Goal: Transaction & Acquisition: Book appointment/travel/reservation

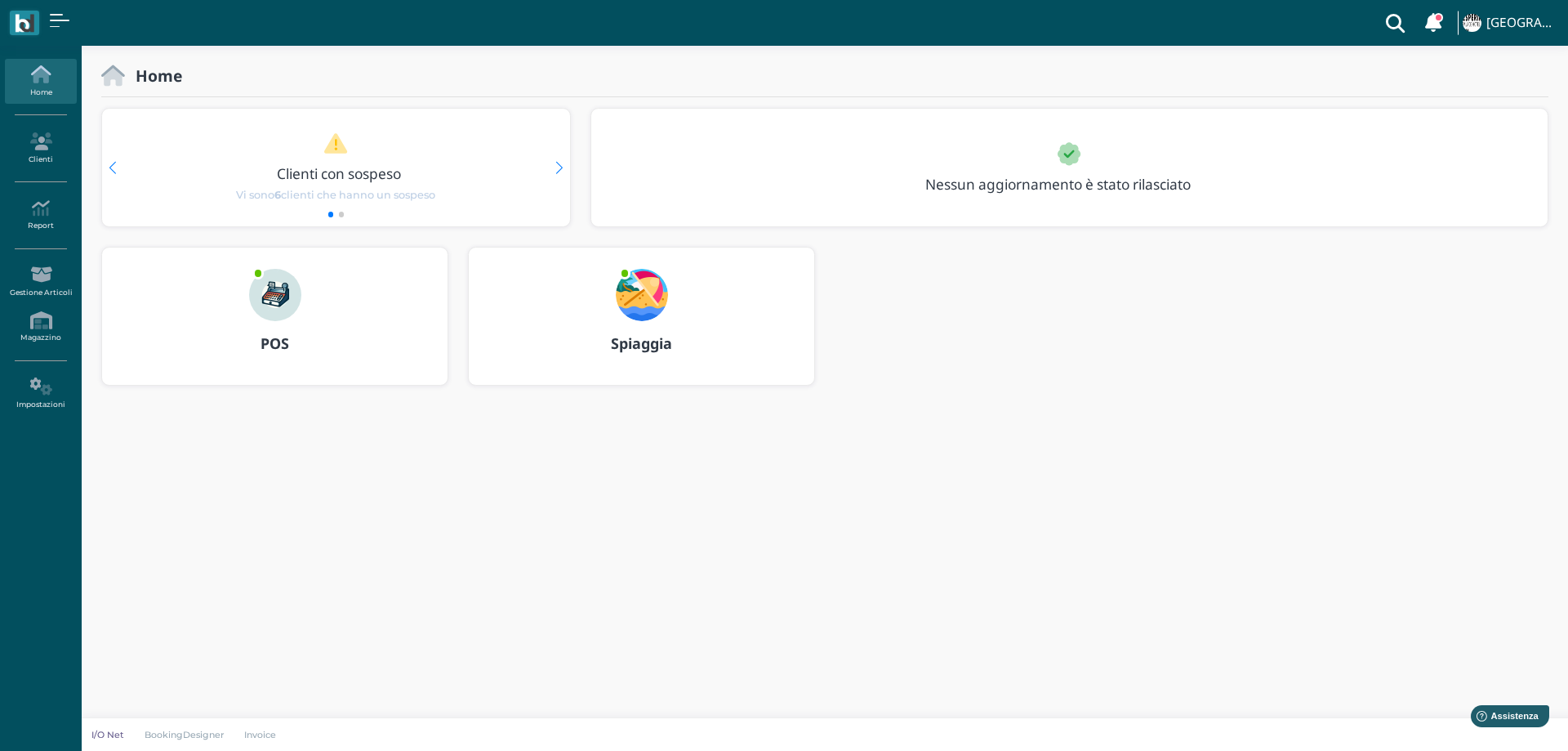
click at [630, 289] on img at bounding box center [641, 295] width 52 height 52
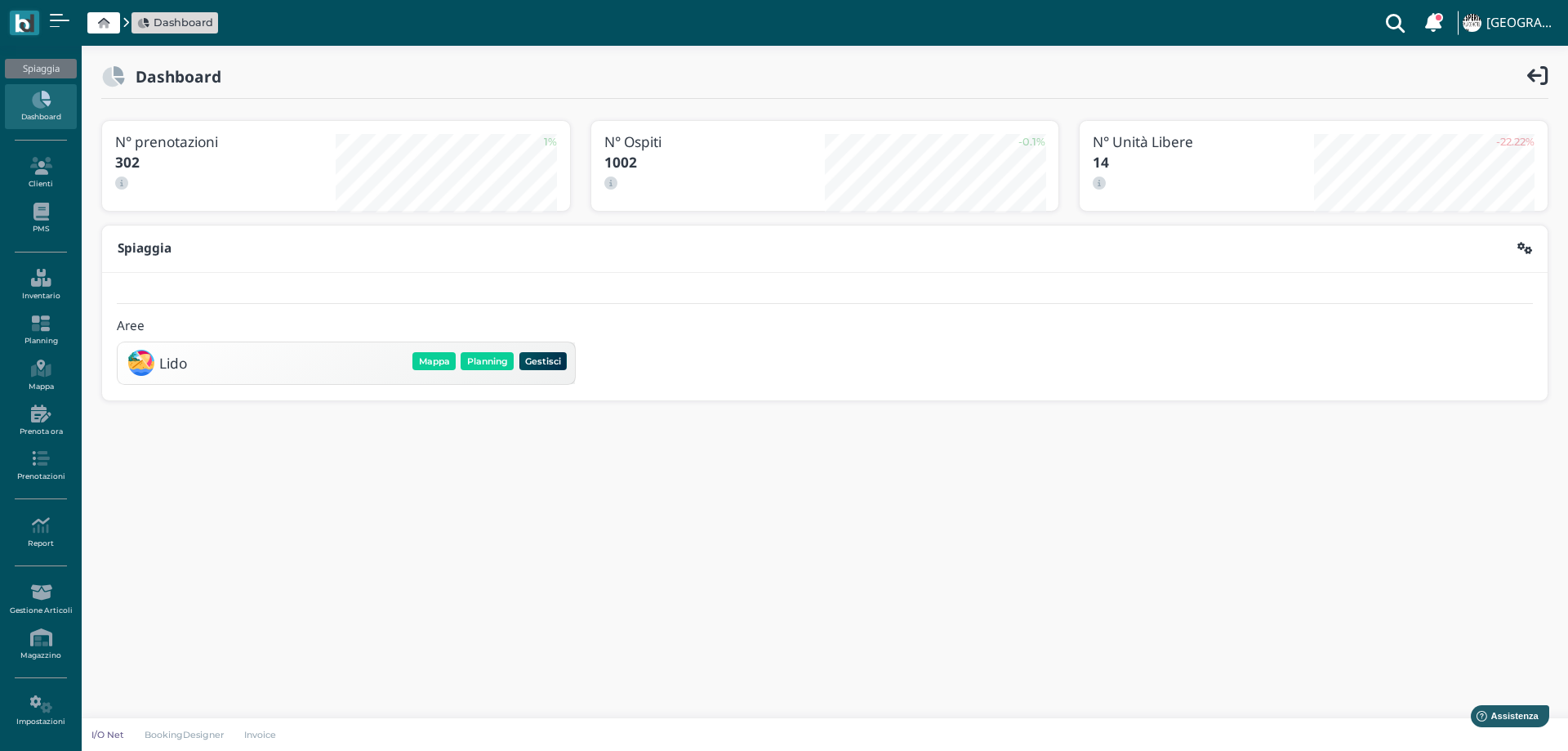
click at [488, 350] on div "Mappa Planning Gestisci Elimina" at bounding box center [489, 360] width 159 height 23
click at [487, 363] on button "Planning" at bounding box center [488, 361] width 53 height 18
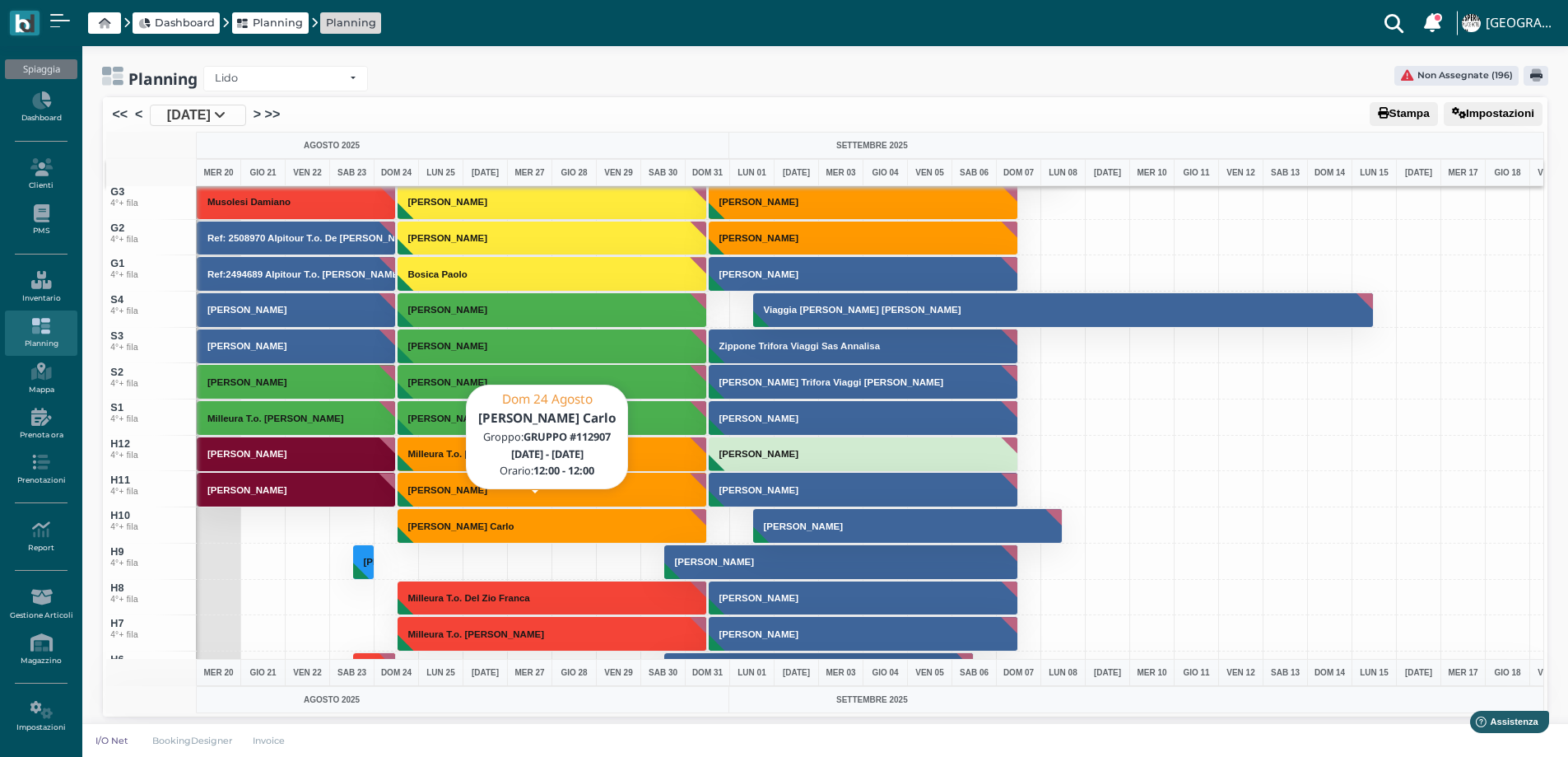
scroll to position [5846, 0]
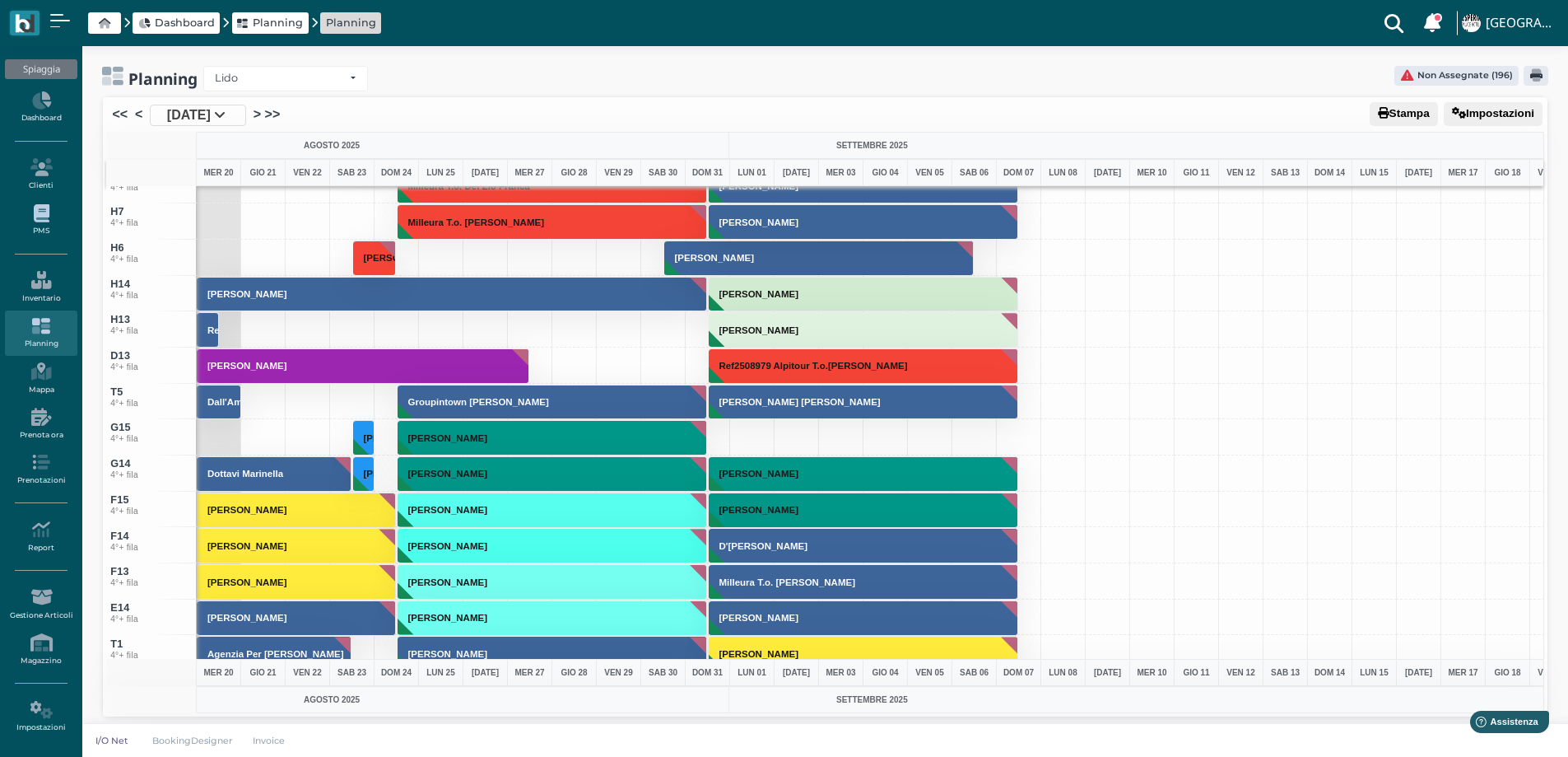
click at [44, 223] on link "PMS" at bounding box center [41, 219] width 72 height 45
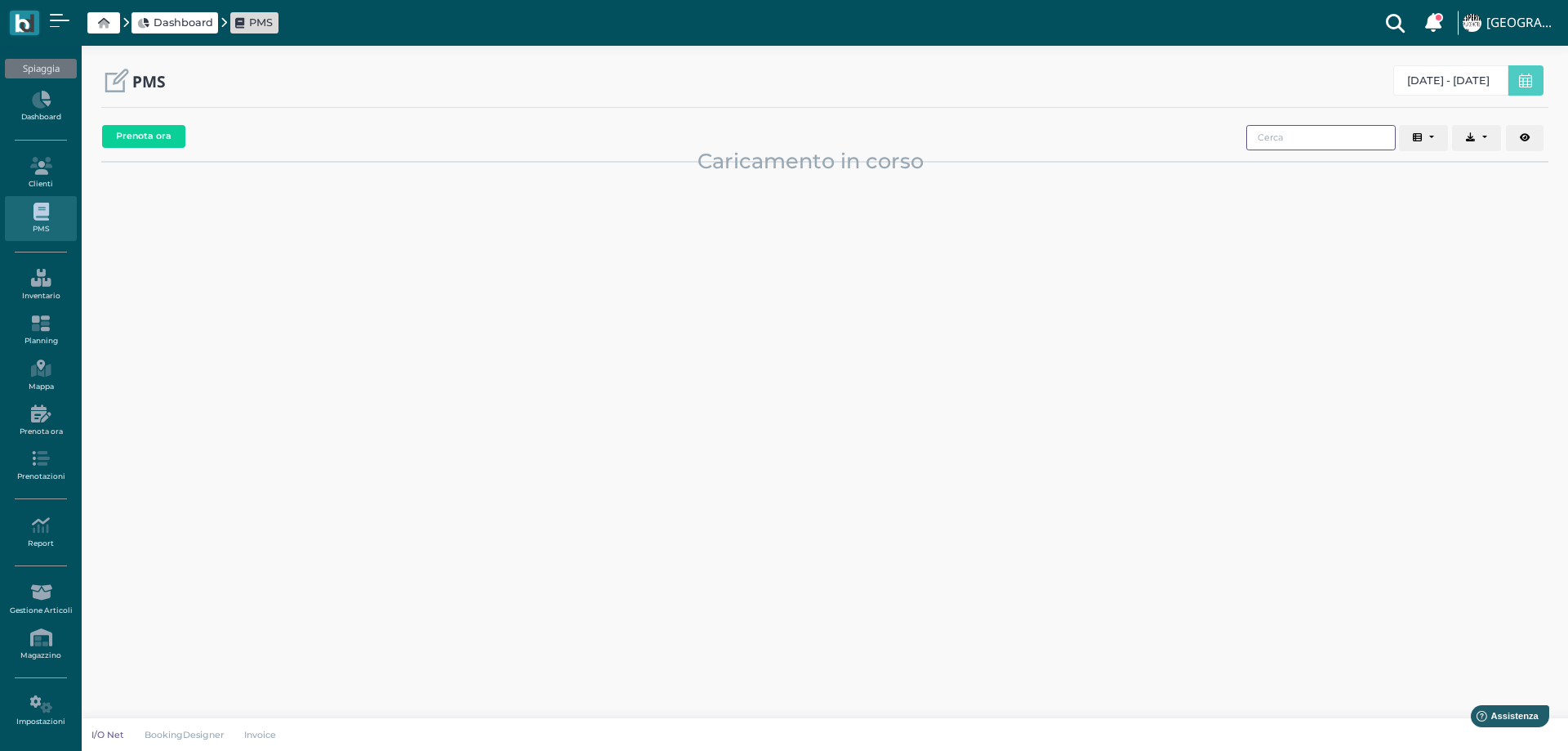
click at [1263, 141] on input "search" at bounding box center [1321, 138] width 149 height 26
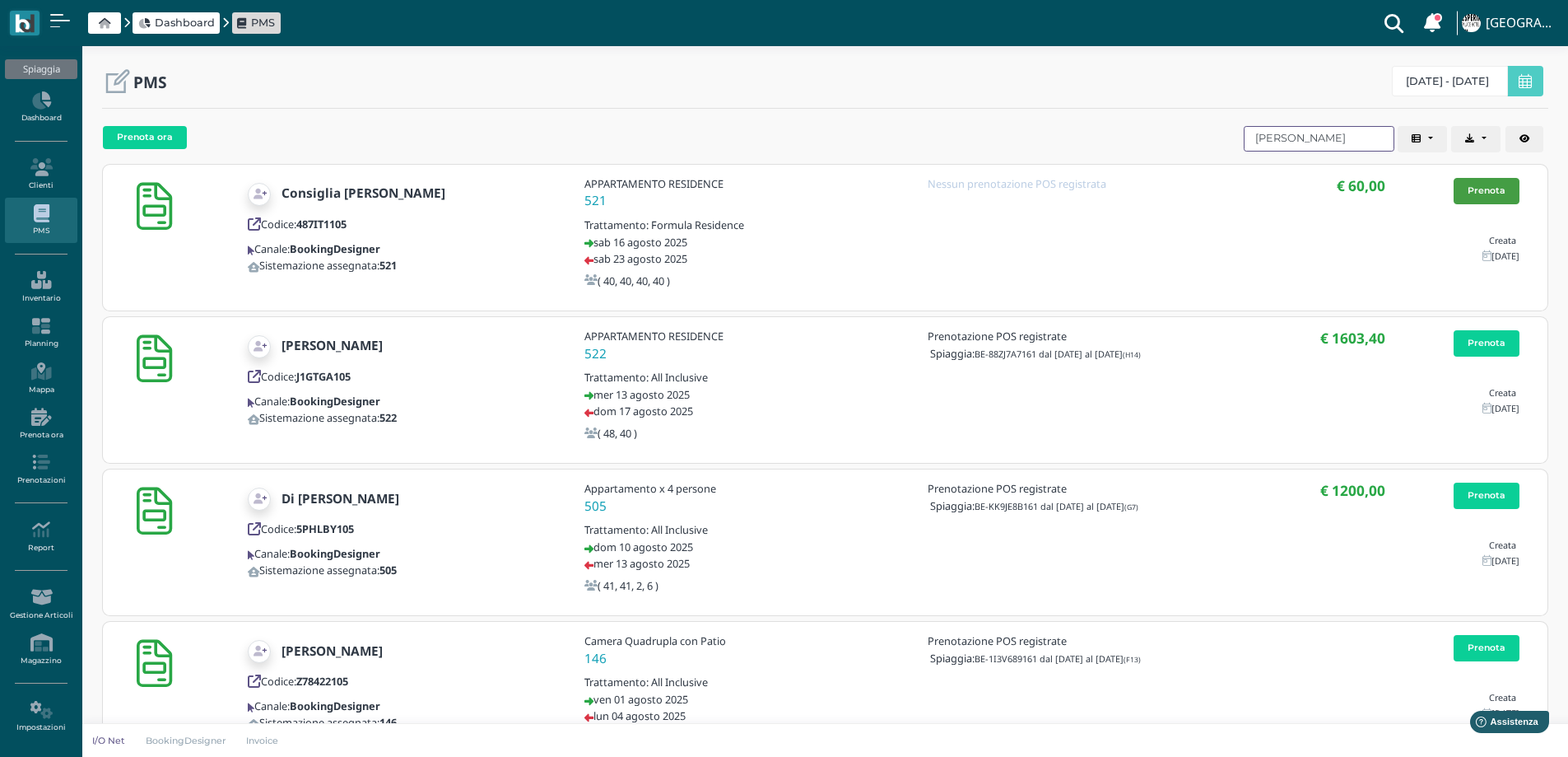
type input "angela"
click at [1480, 184] on link "Prenota" at bounding box center [1486, 191] width 65 height 27
click at [52, 330] on icon at bounding box center [41, 326] width 72 height 18
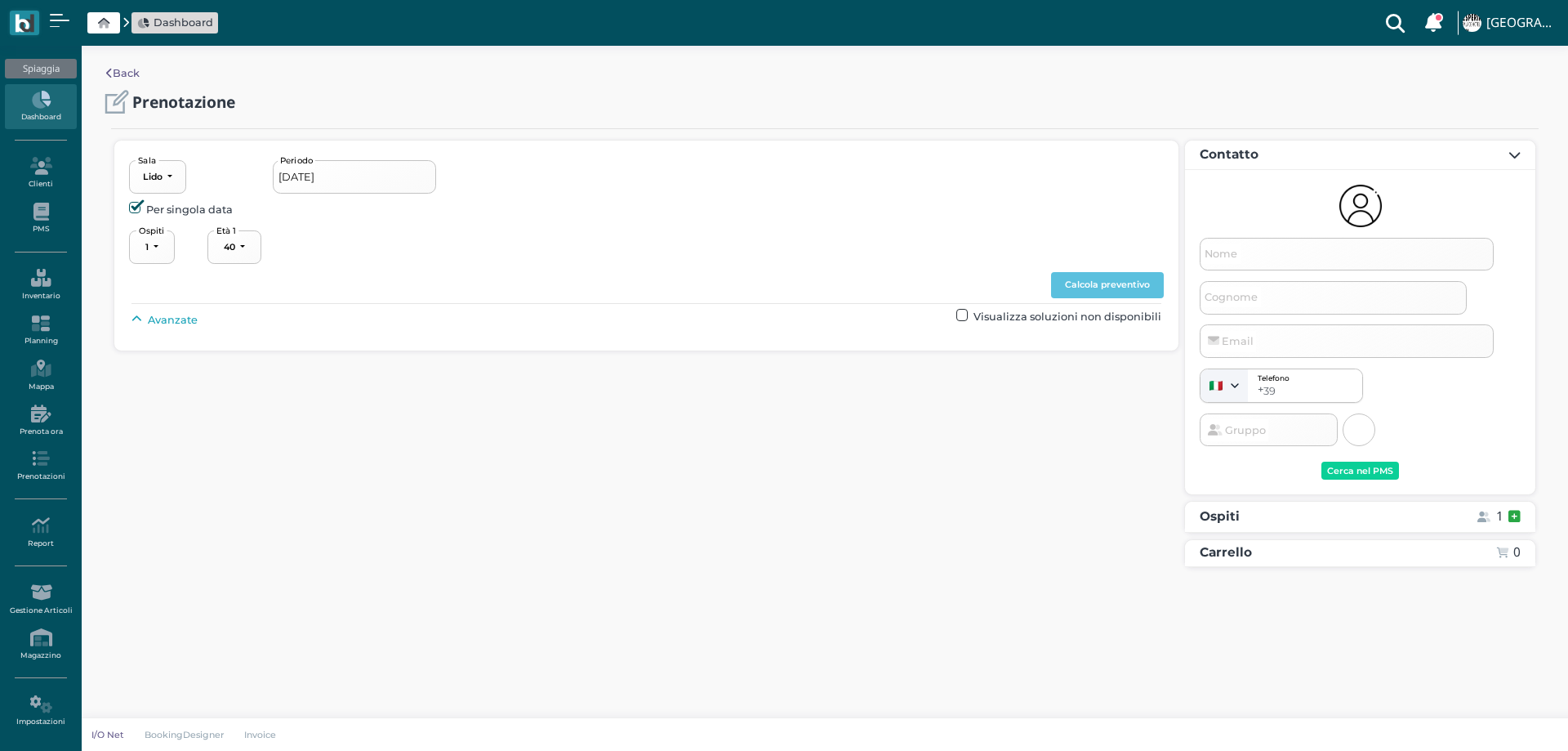
select select "40"
click at [158, 318] on span "Avanzate" at bounding box center [173, 319] width 49 height 16
click at [694, 365] on button "----------------------" at bounding box center [701, 357] width 110 height 34
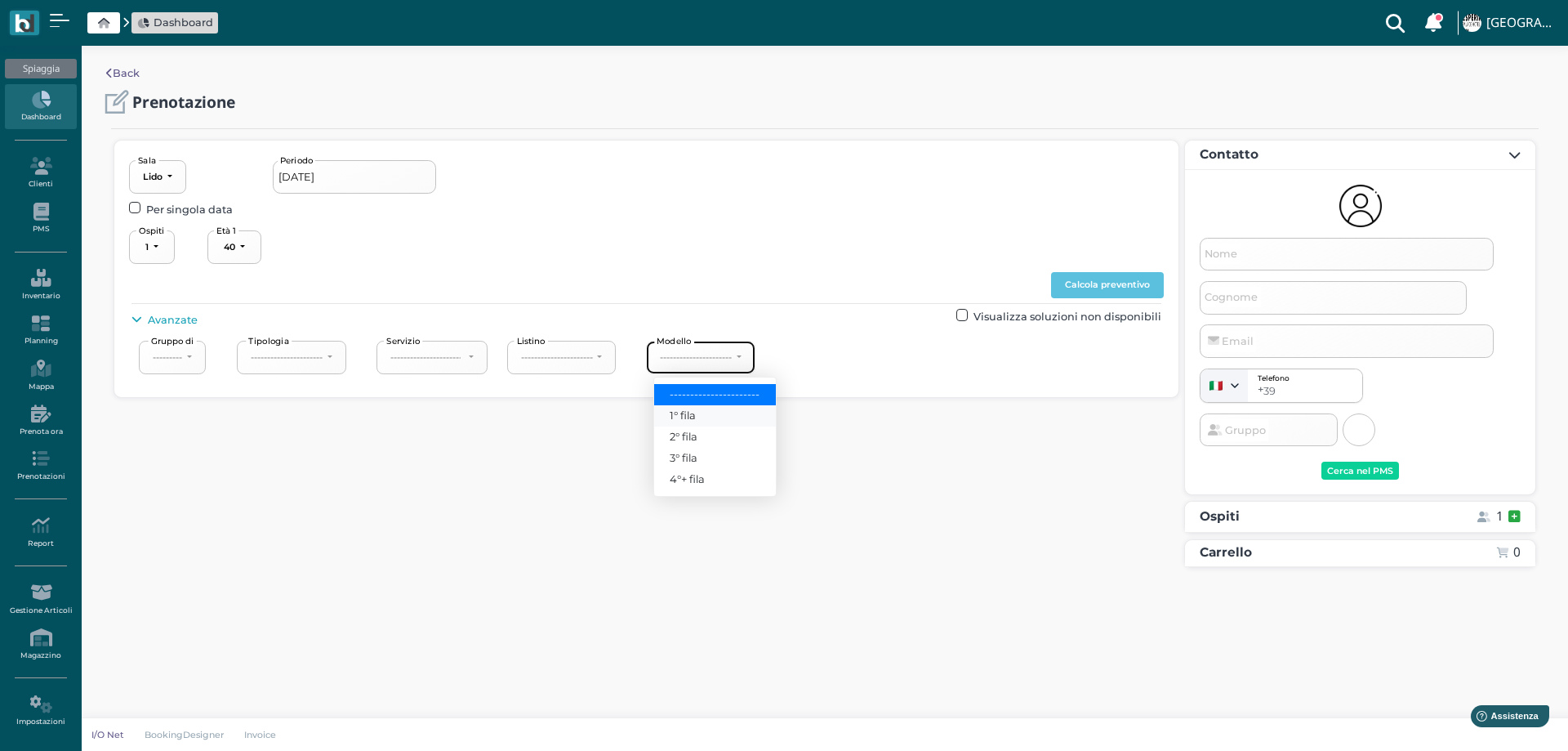
type input "20/08/2025 - 23/08/2025"
select select "4"
type input "Angela"
type input "Consiglia"
select select "40"
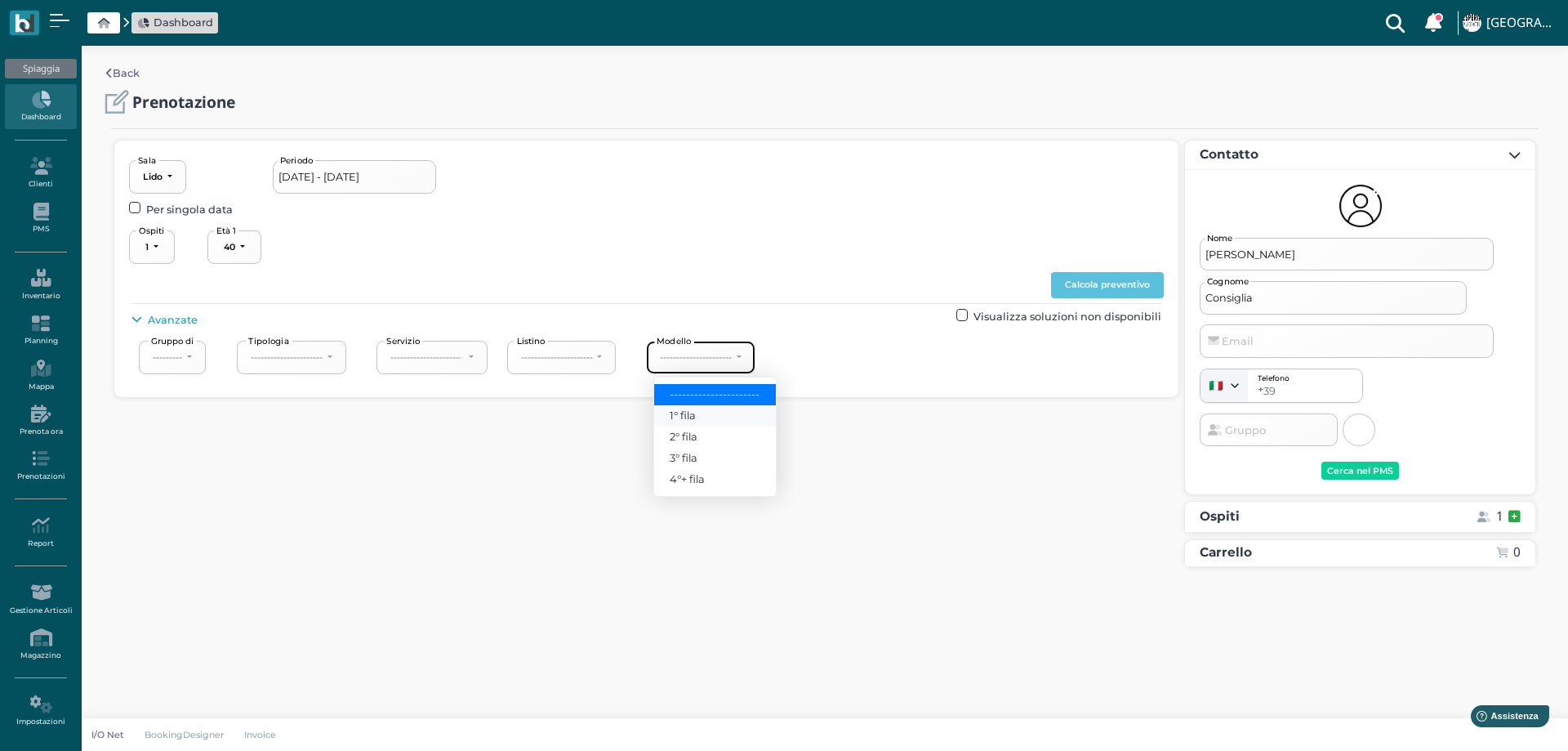
select select "40"
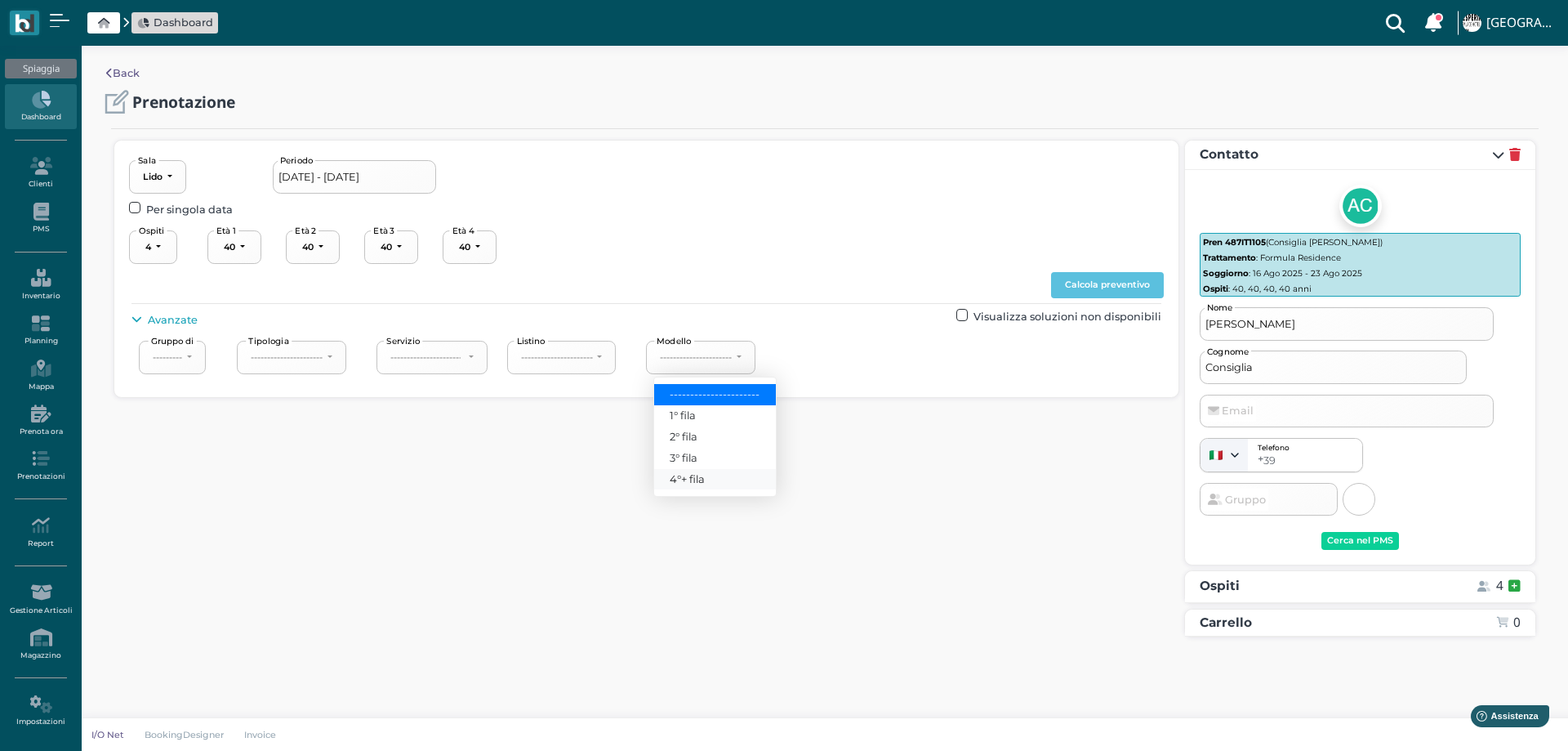
click at [708, 479] on link "4°+ fila" at bounding box center [714, 479] width 122 height 21
select select "240"
click at [1116, 272] on button "Calcola preventivo" at bounding box center [1107, 284] width 113 height 27
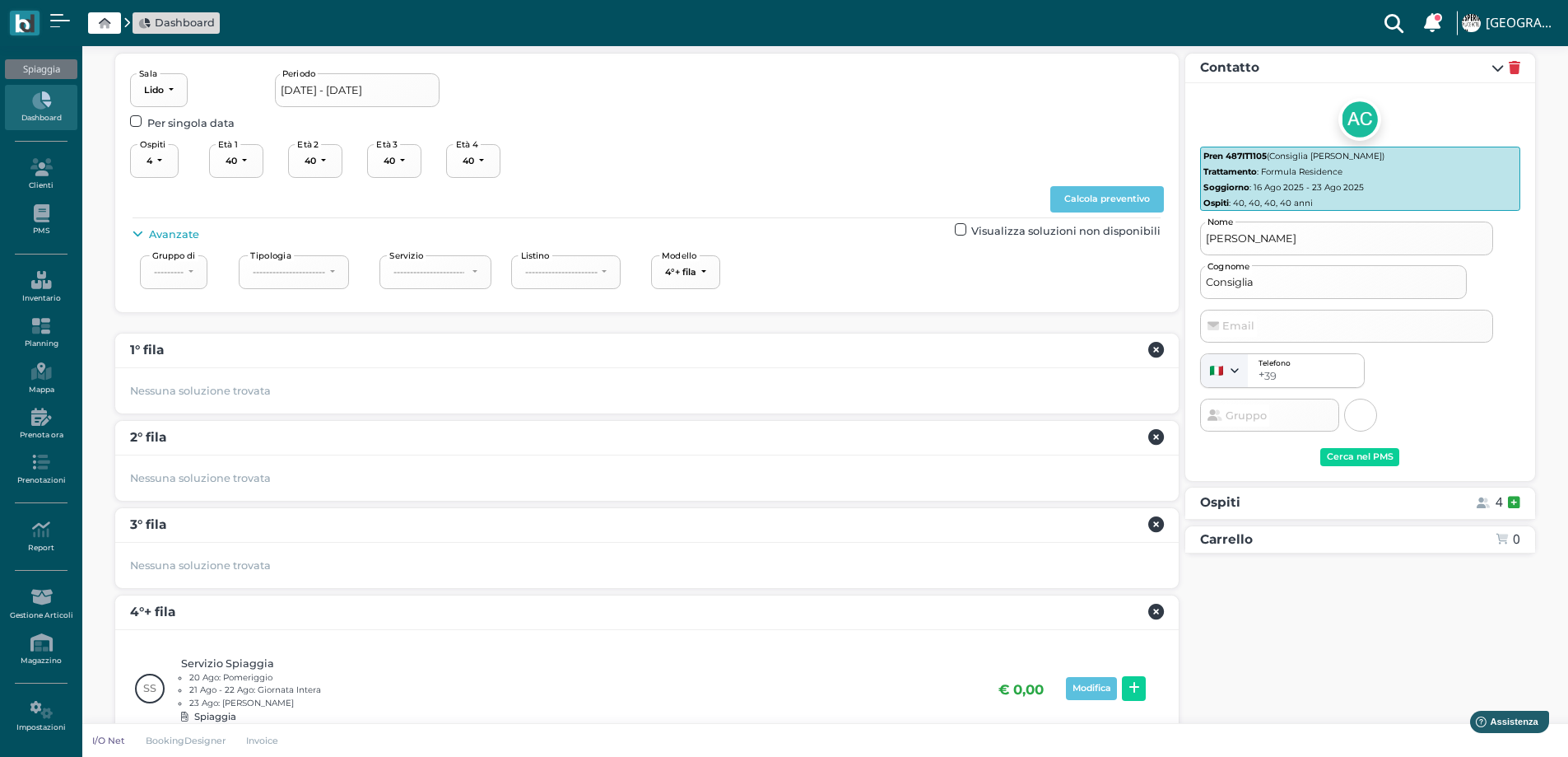
scroll to position [176, 0]
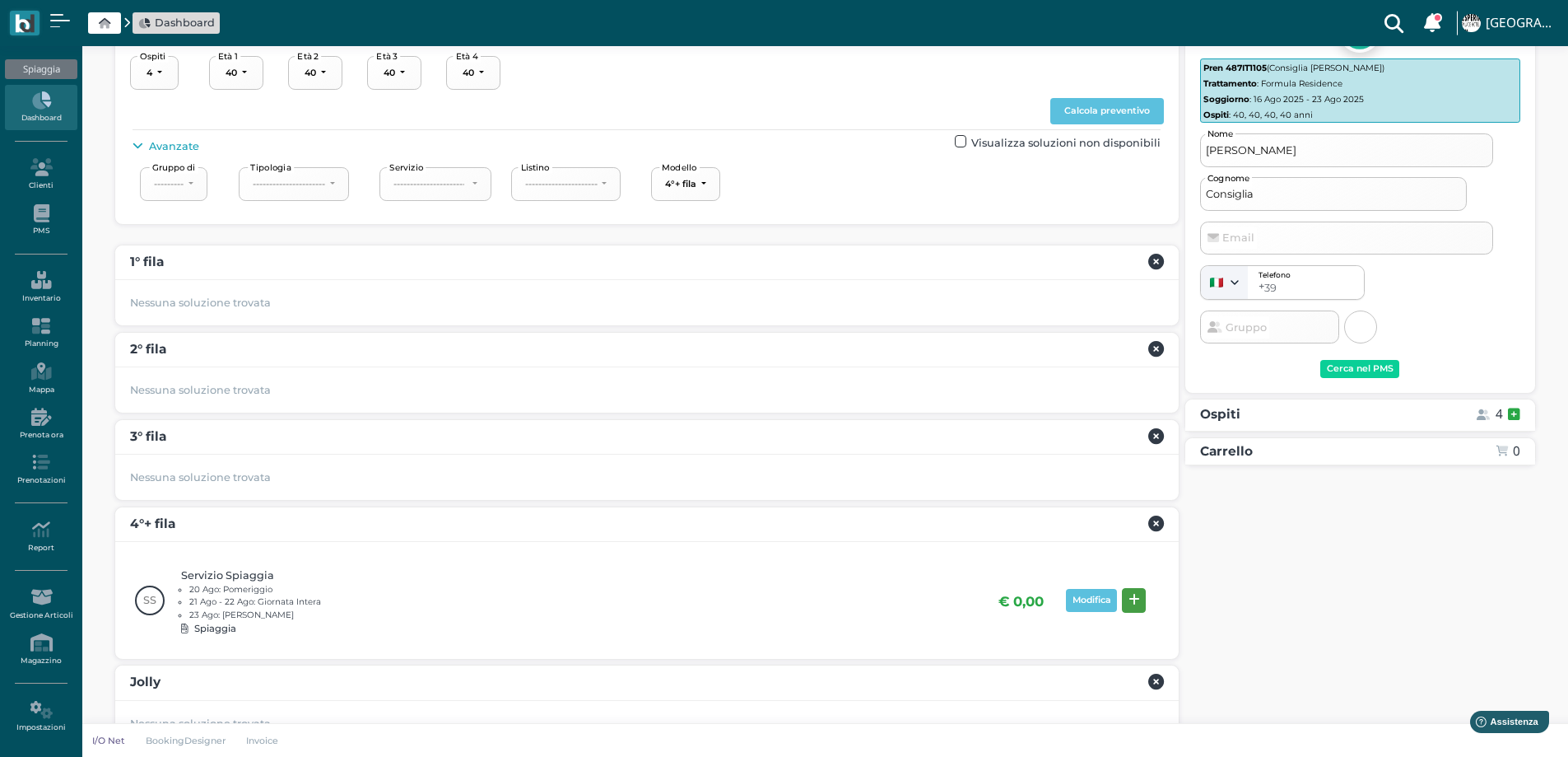
click at [1131, 608] on button at bounding box center [1134, 600] width 24 height 25
click at [1496, 621] on button "Prenota" at bounding box center [1487, 630] width 65 height 27
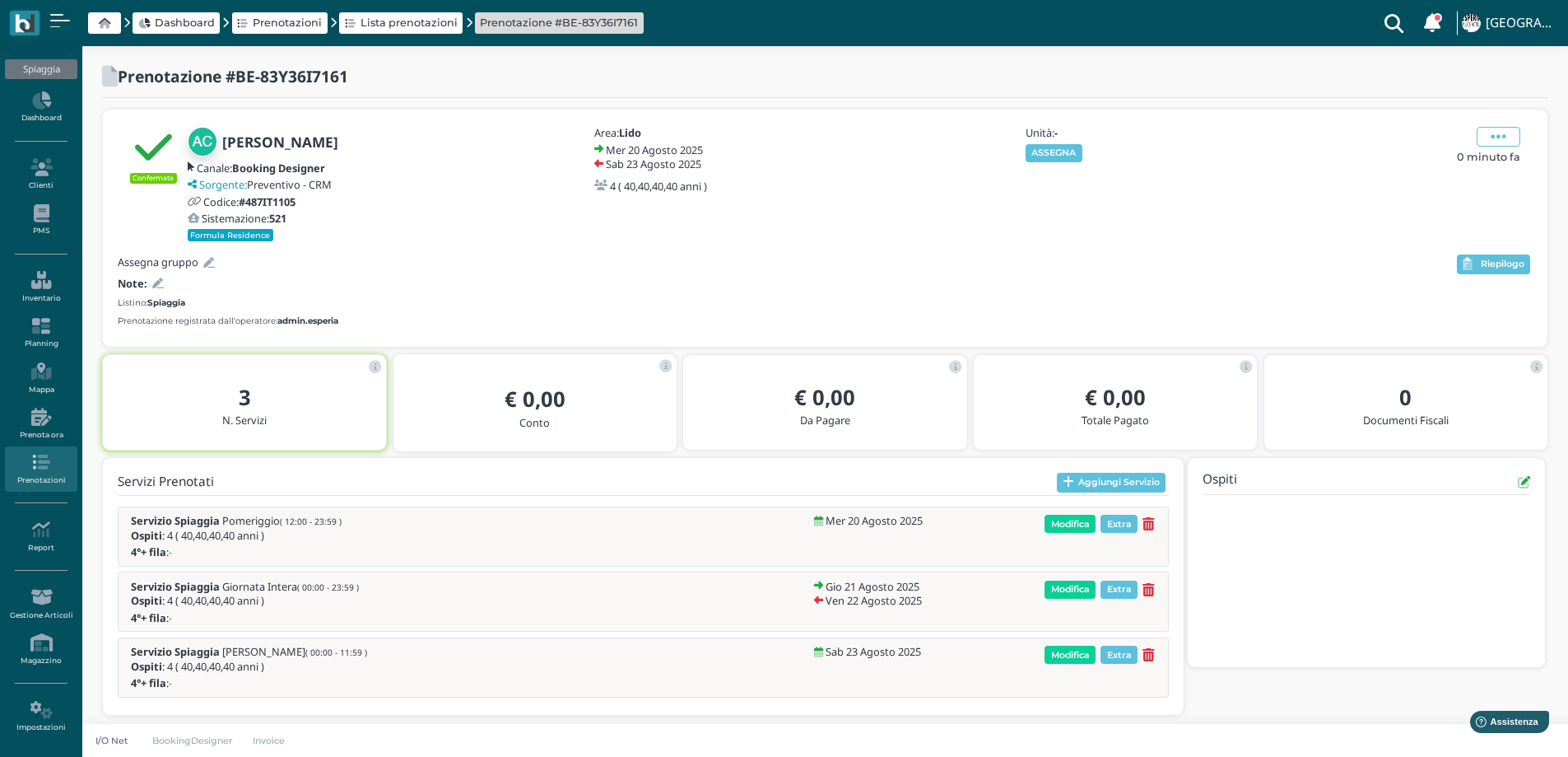
drag, startPoint x: 1118, startPoint y: 485, endPoint x: 1060, endPoint y: 334, distance: 161.8
click at [1065, 342] on div "Confermata [PERSON_NAME] Canale: Booking Designer Sorgente: Preventivo - CRM Co…" at bounding box center [825, 415] width 1446 height 612
click at [1035, 153] on button "ASSEGNA" at bounding box center [1055, 153] width 57 height 18
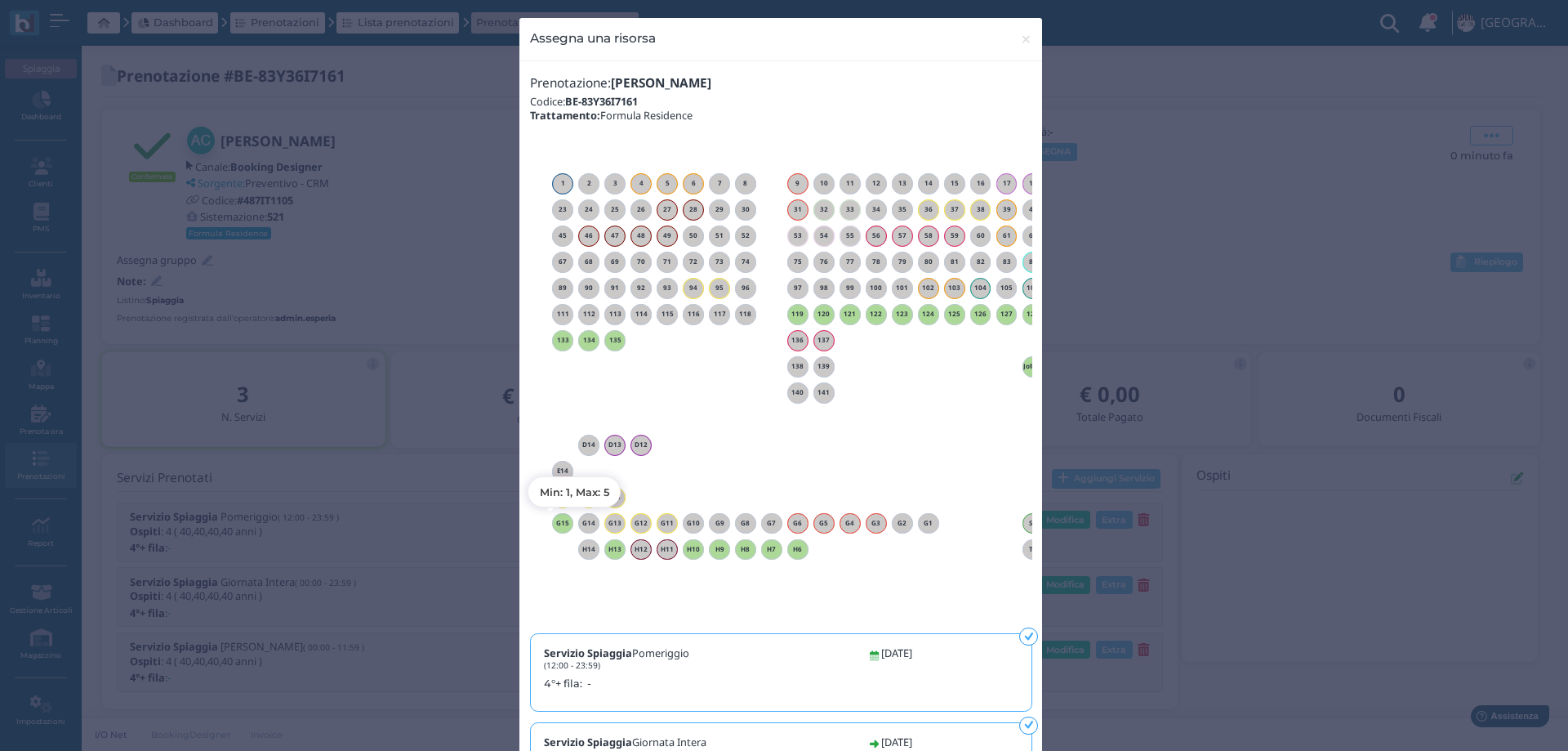
click at [562, 521] on h6 "G15" at bounding box center [563, 523] width 21 height 7
drag, startPoint x: 1019, startPoint y: 36, endPoint x: 1048, endPoint y: 76, distance: 49.4
click at [1020, 35] on span "×" at bounding box center [1026, 38] width 12 height 21
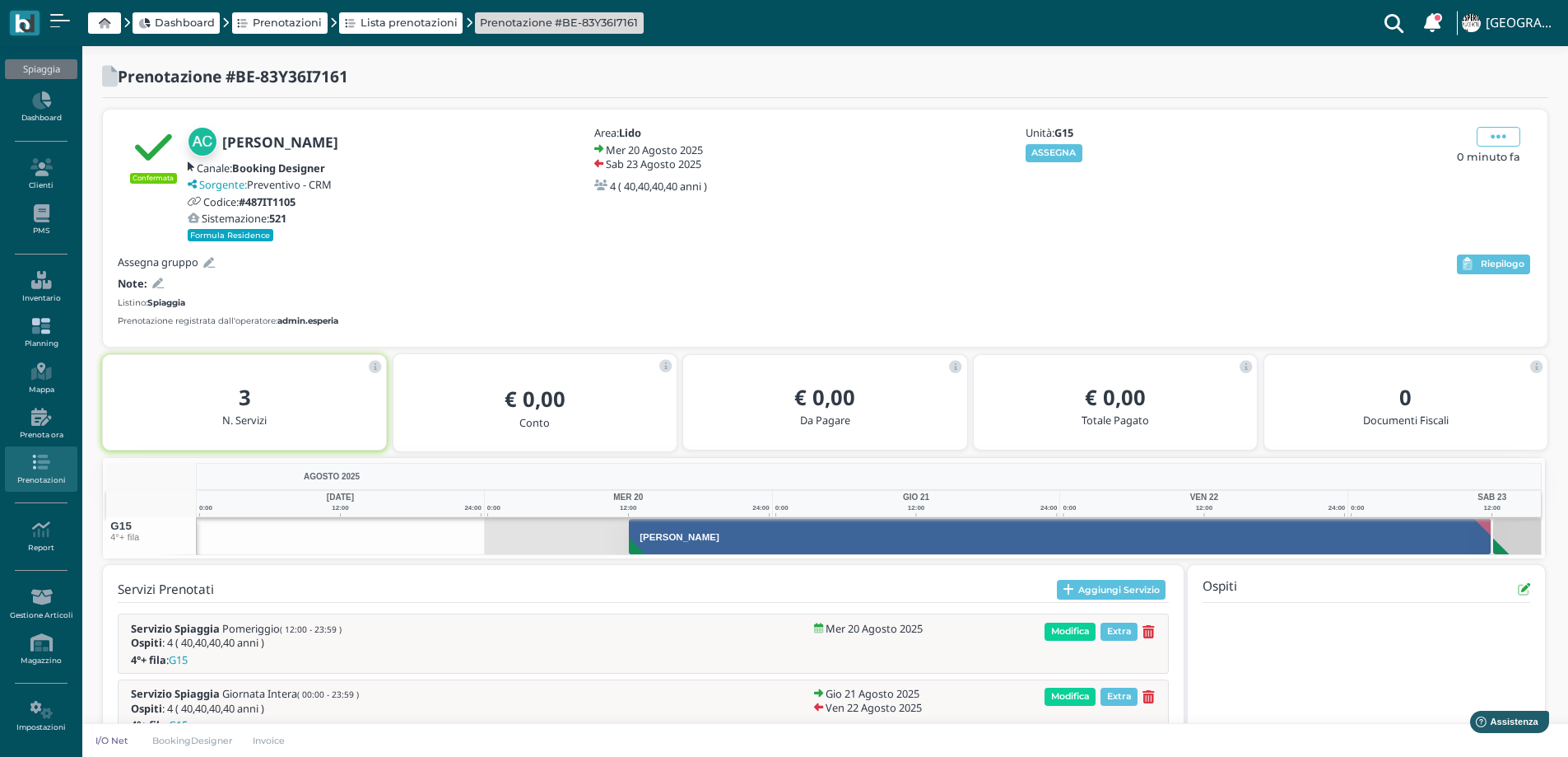
click at [38, 349] on link "Planning" at bounding box center [41, 333] width 72 height 45
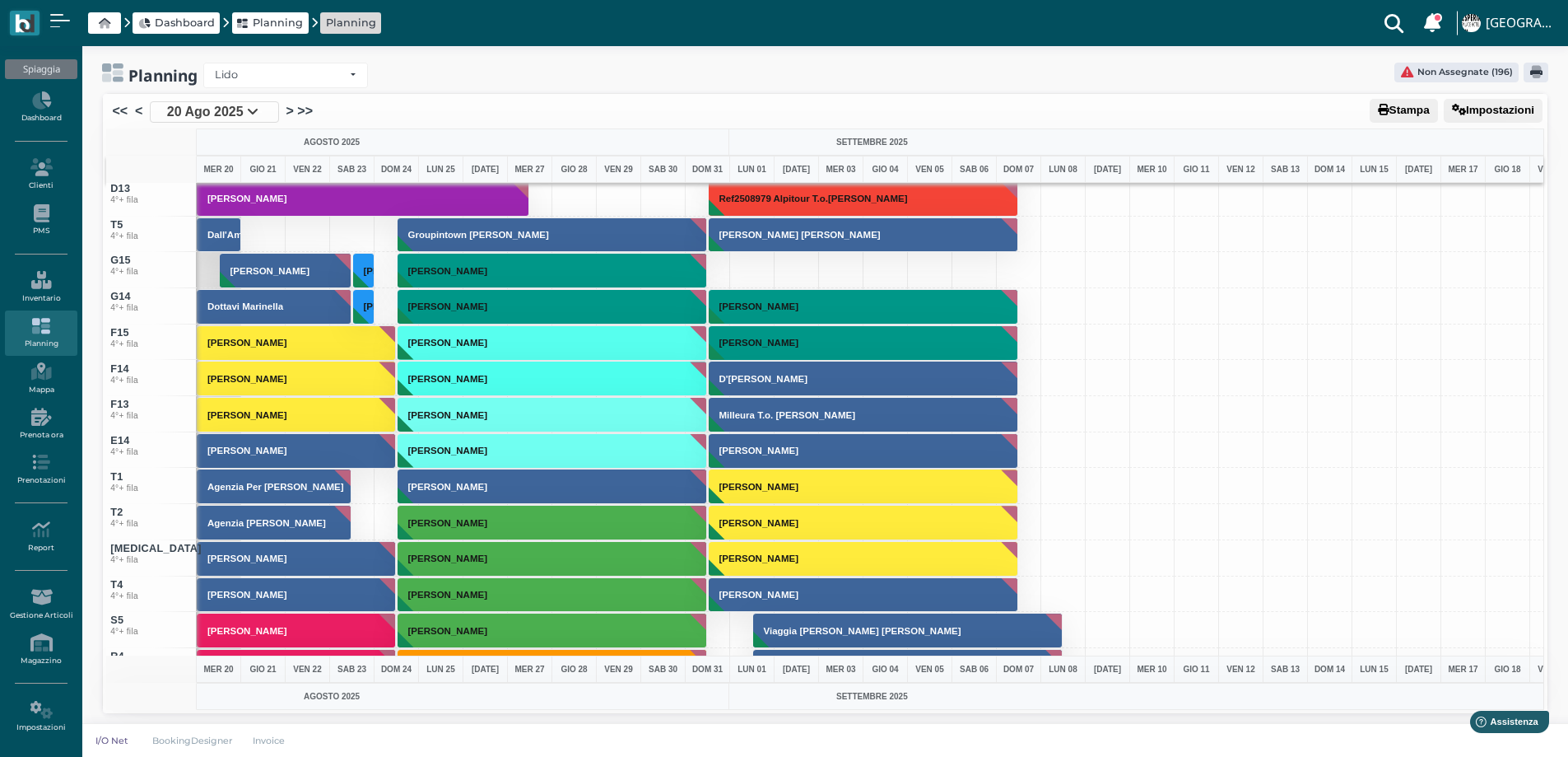
scroll to position [5795, 0]
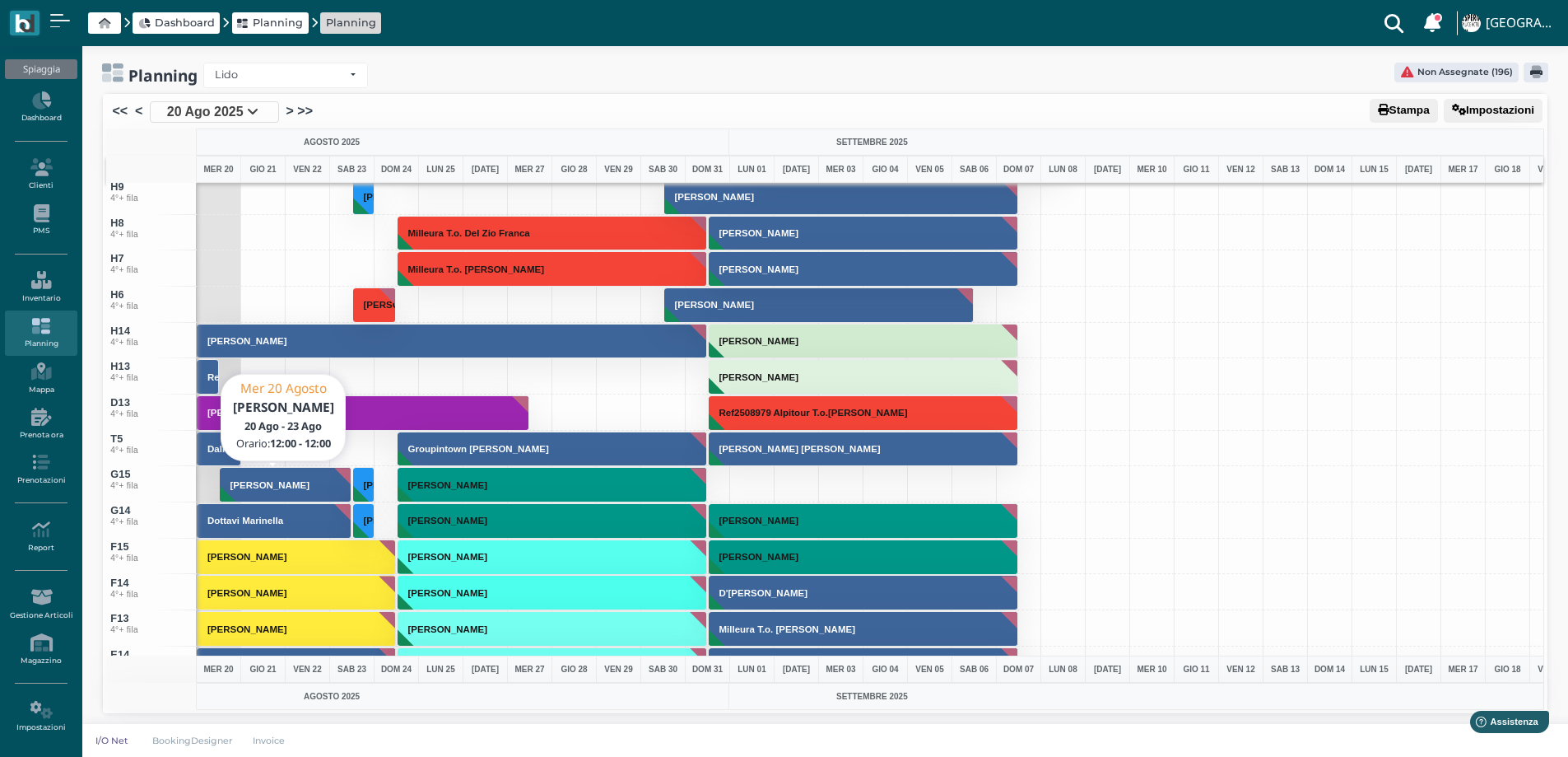
click at [237, 494] on button "Angela Consiglia" at bounding box center [286, 484] width 133 height 35
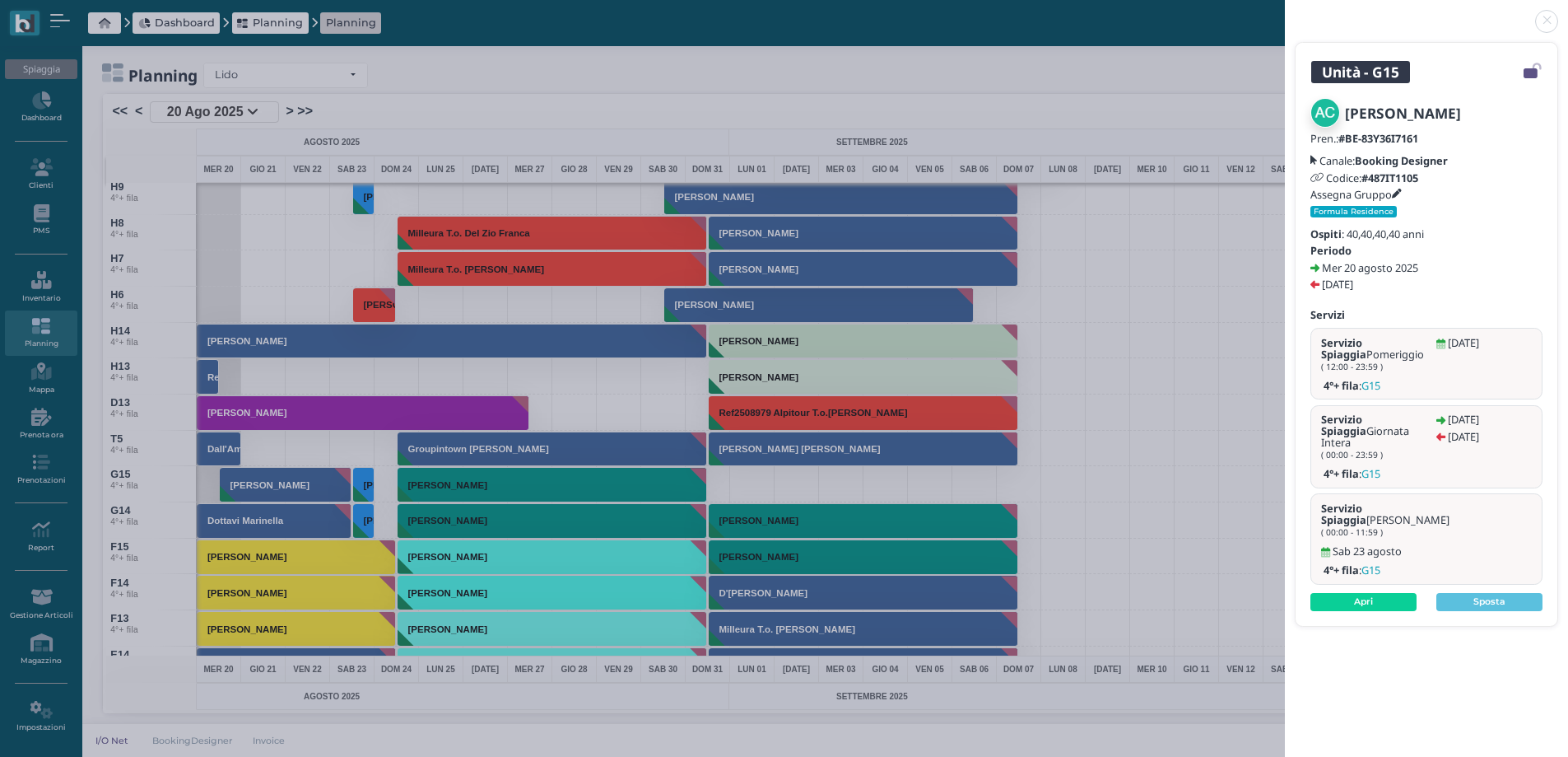
click at [1401, 194] on icon at bounding box center [1397, 194] width 10 height 10
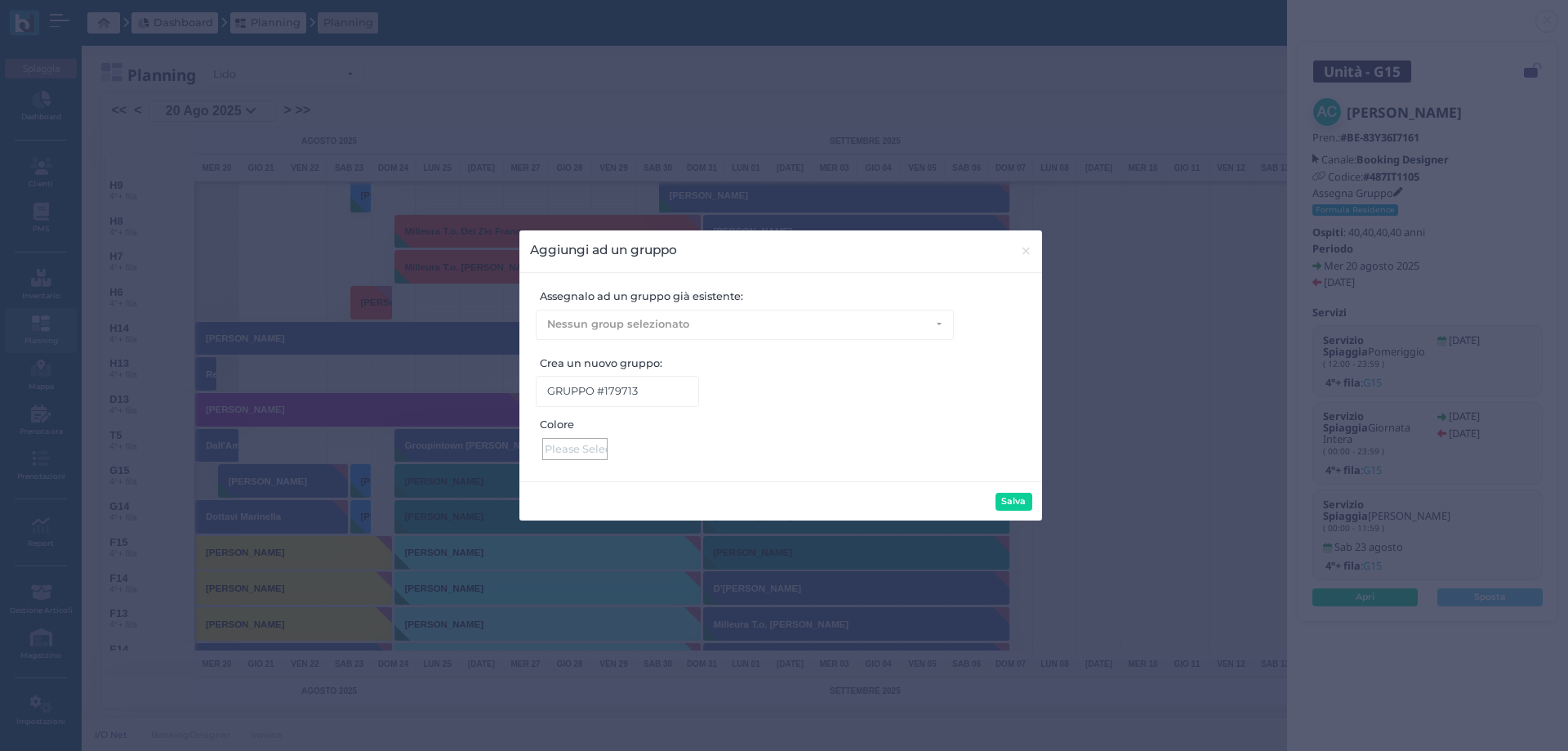
click at [575, 447] on div at bounding box center [575, 449] width 65 height 22
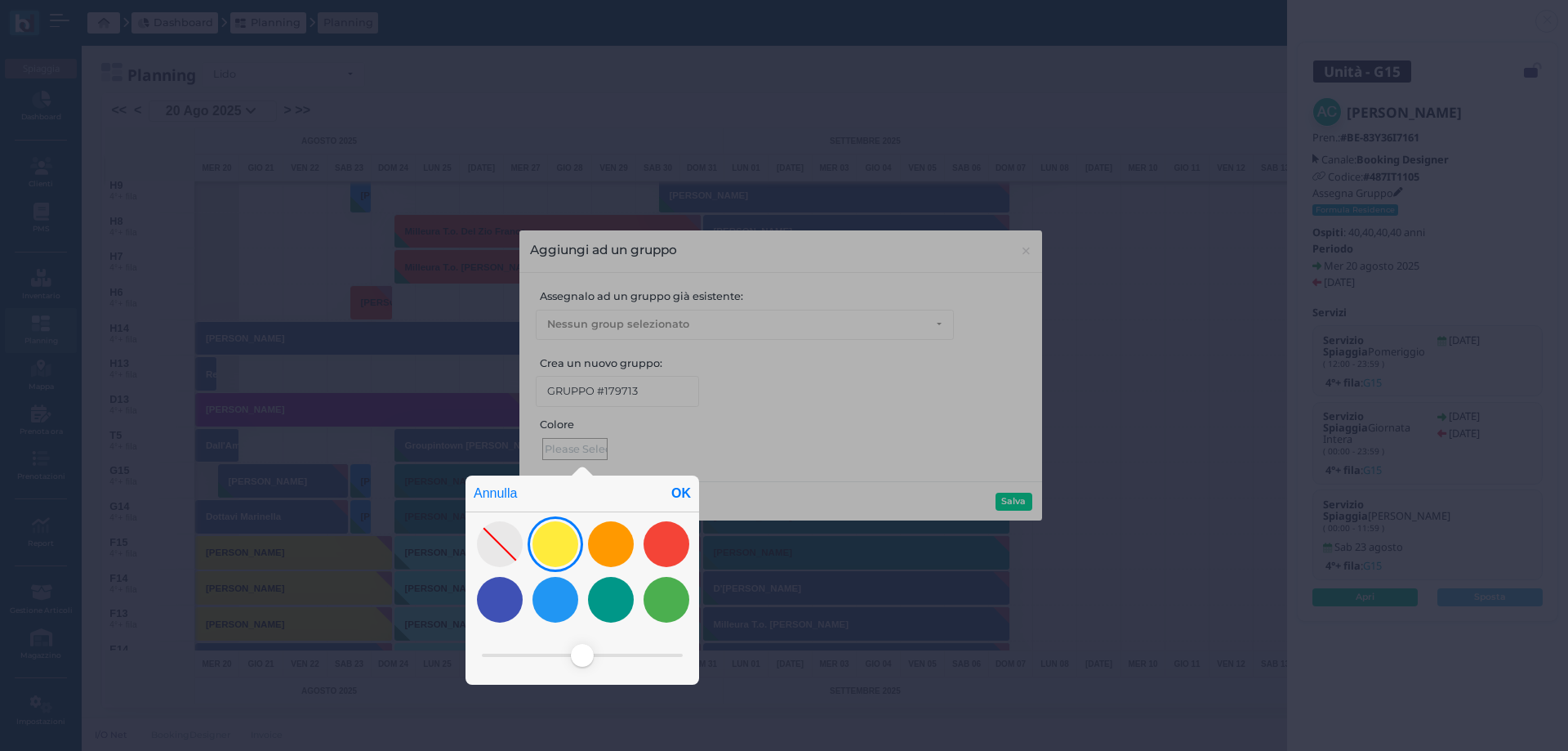
click at [568, 550] on div at bounding box center [555, 544] width 46 height 46
click at [681, 489] on div "OK" at bounding box center [681, 493] width 36 height 36
type input "#ffeb3c"
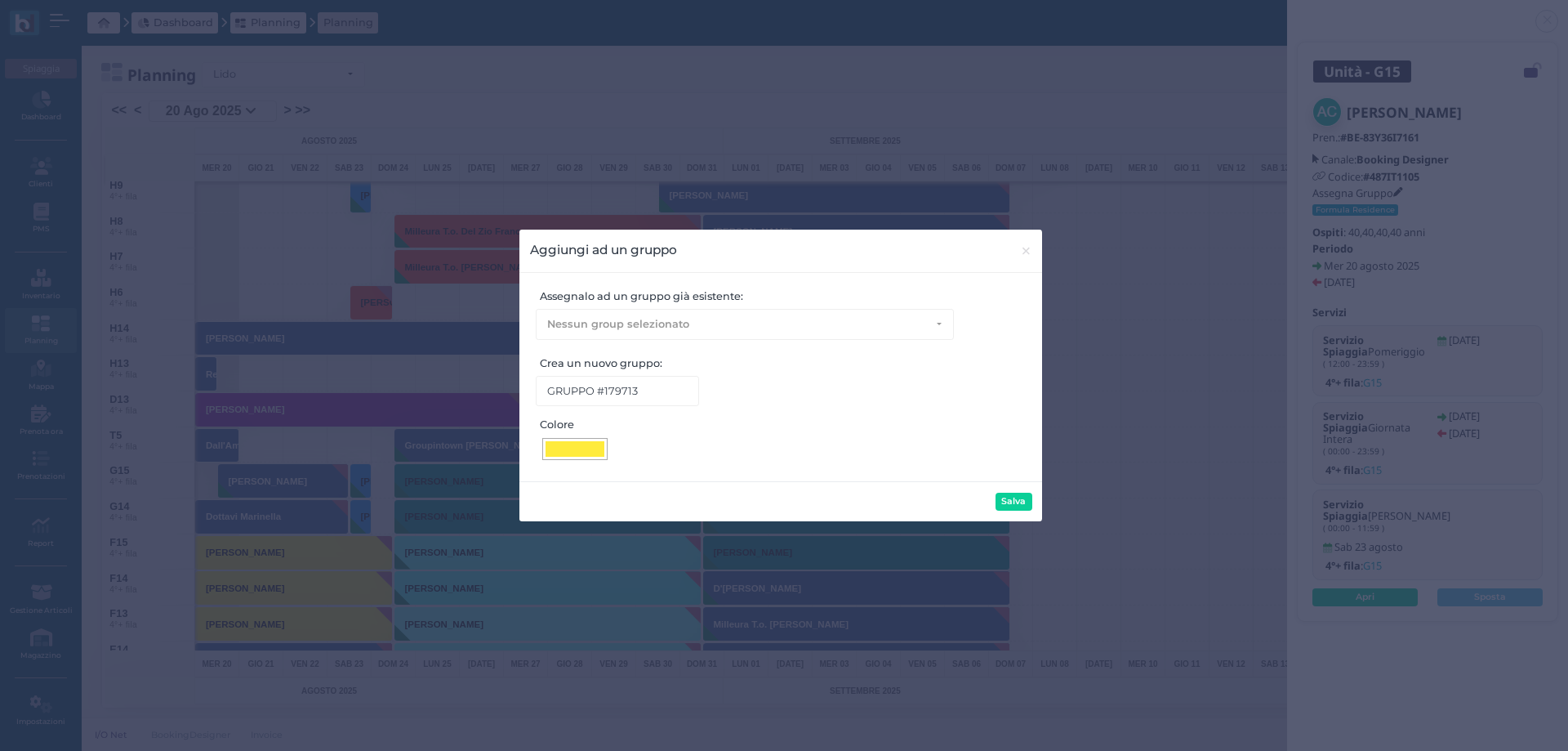
click at [1018, 502] on button "Salva" at bounding box center [1014, 501] width 37 height 18
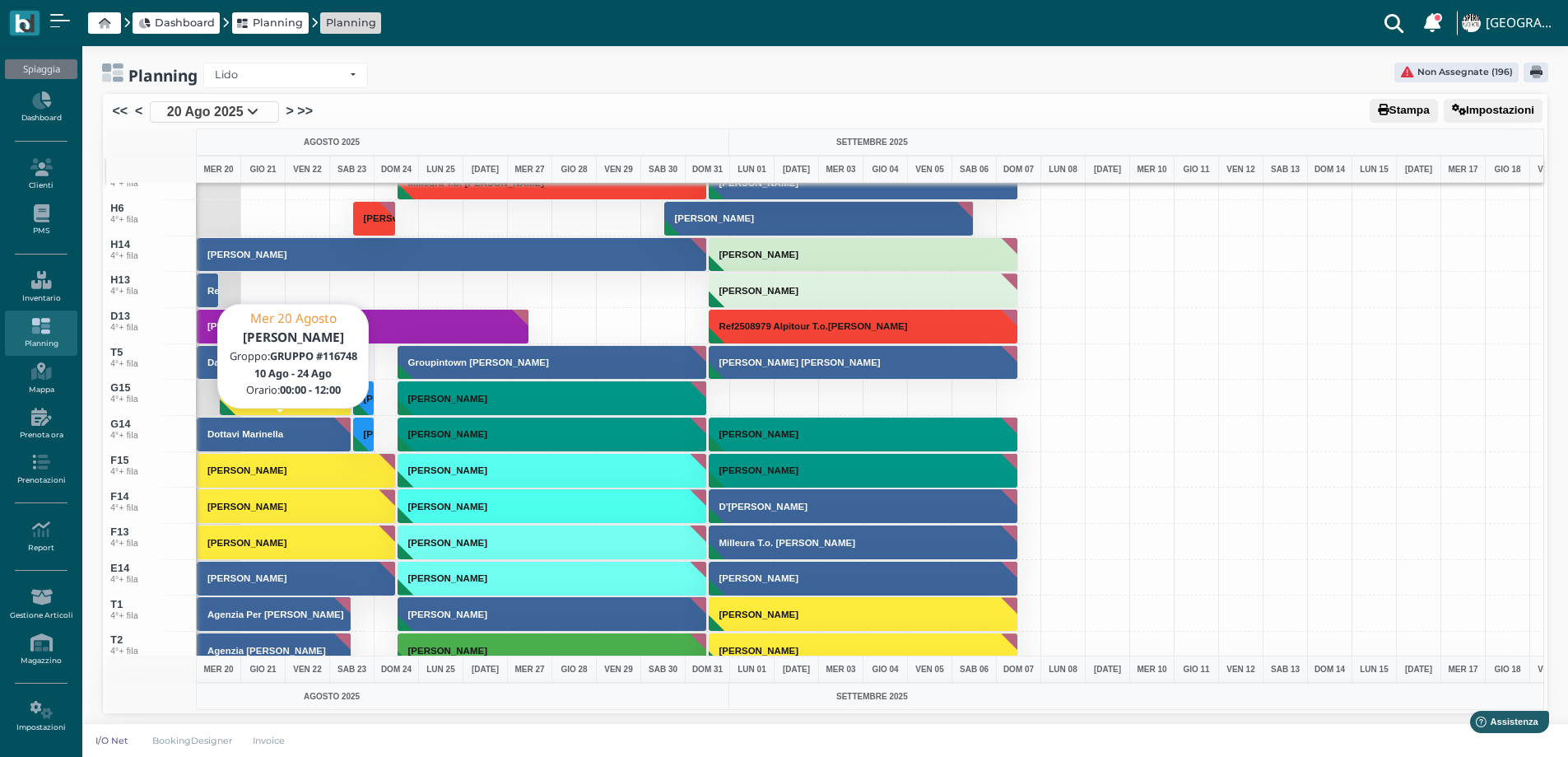
scroll to position [5878, 0]
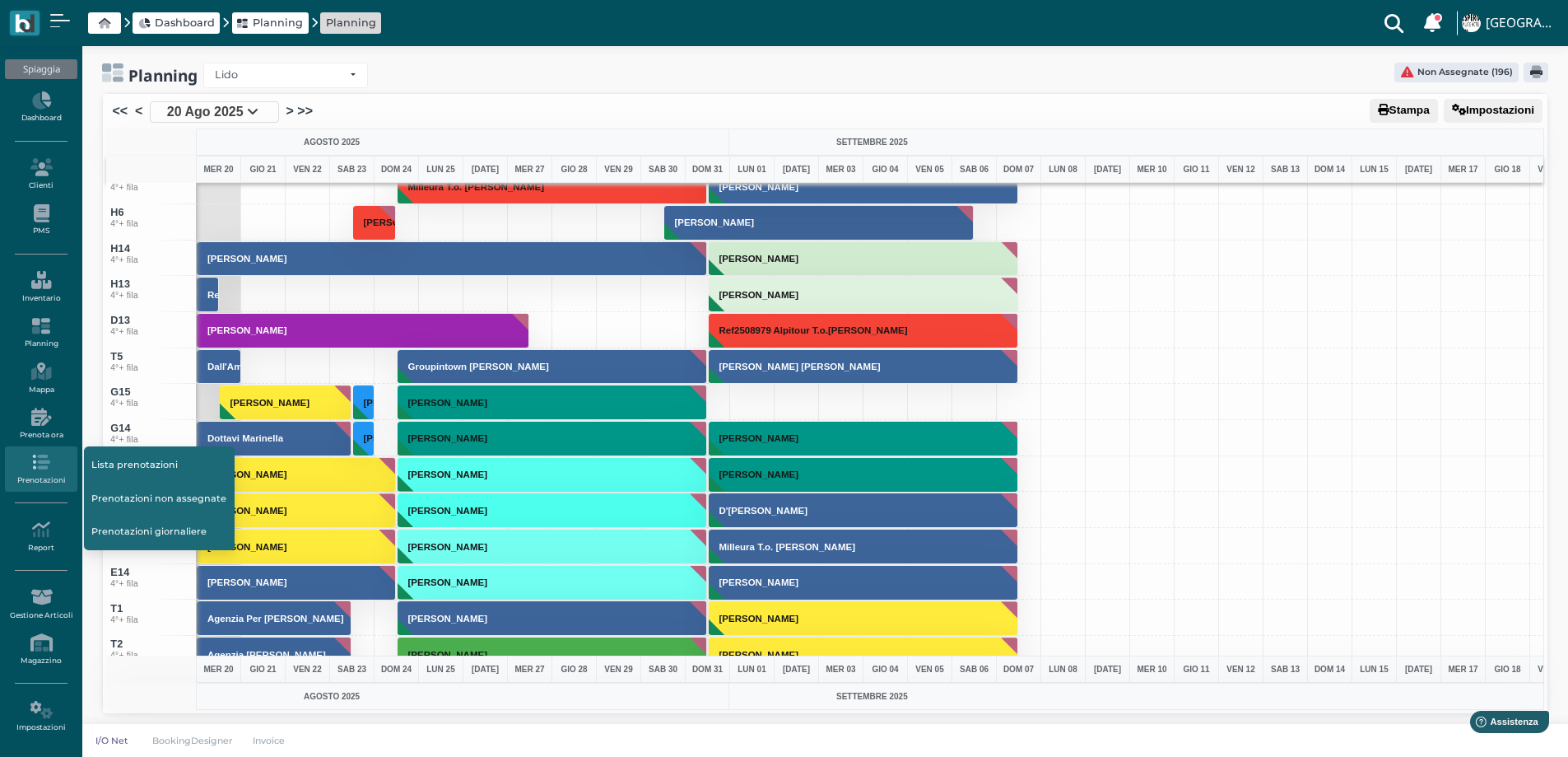
click at [47, 467] on icon at bounding box center [41, 462] width 72 height 18
click at [144, 460] on link "Lista prenotazioni" at bounding box center [159, 465] width 150 height 31
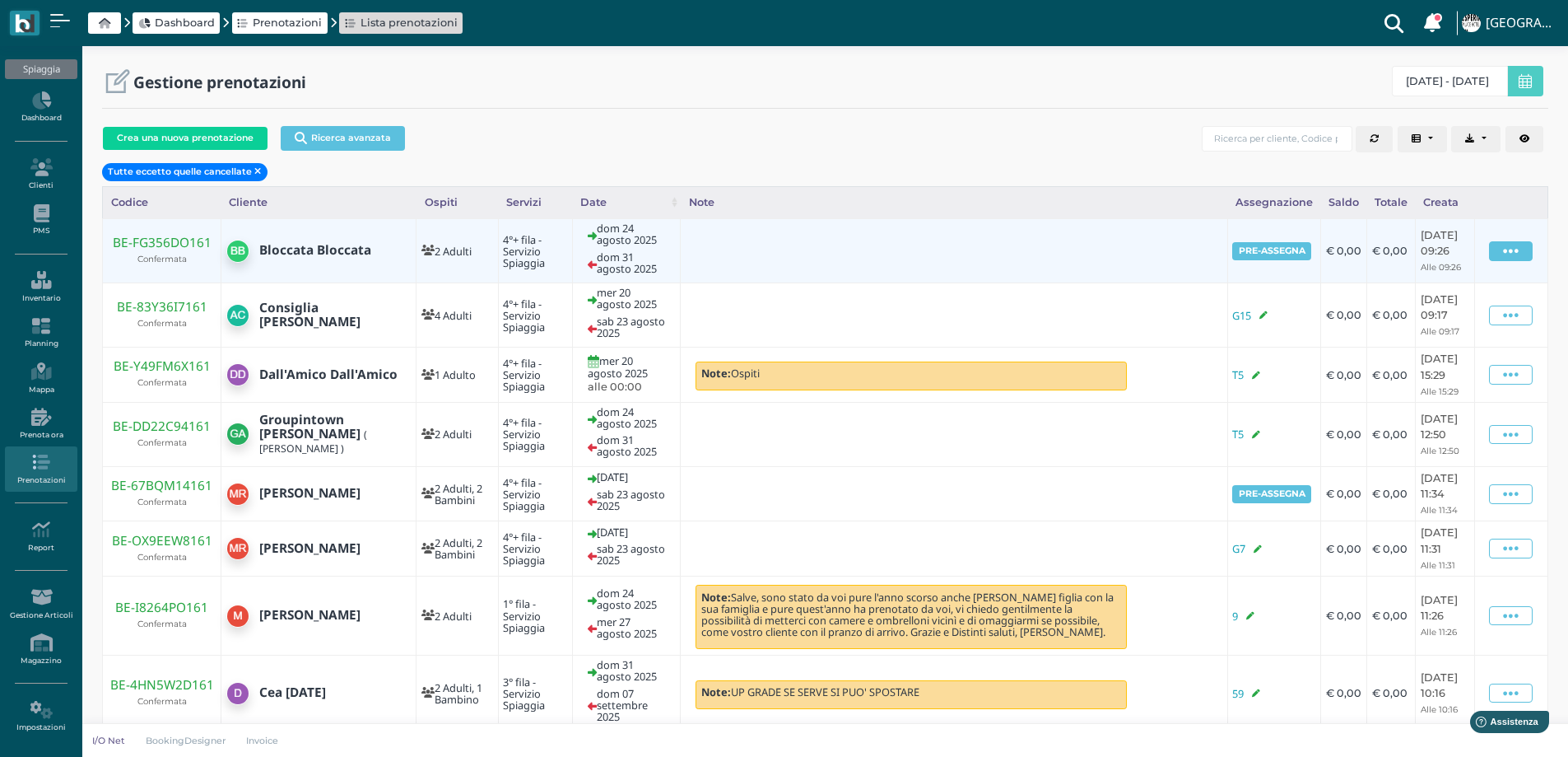
click at [1499, 242] on span at bounding box center [1510, 251] width 43 height 19
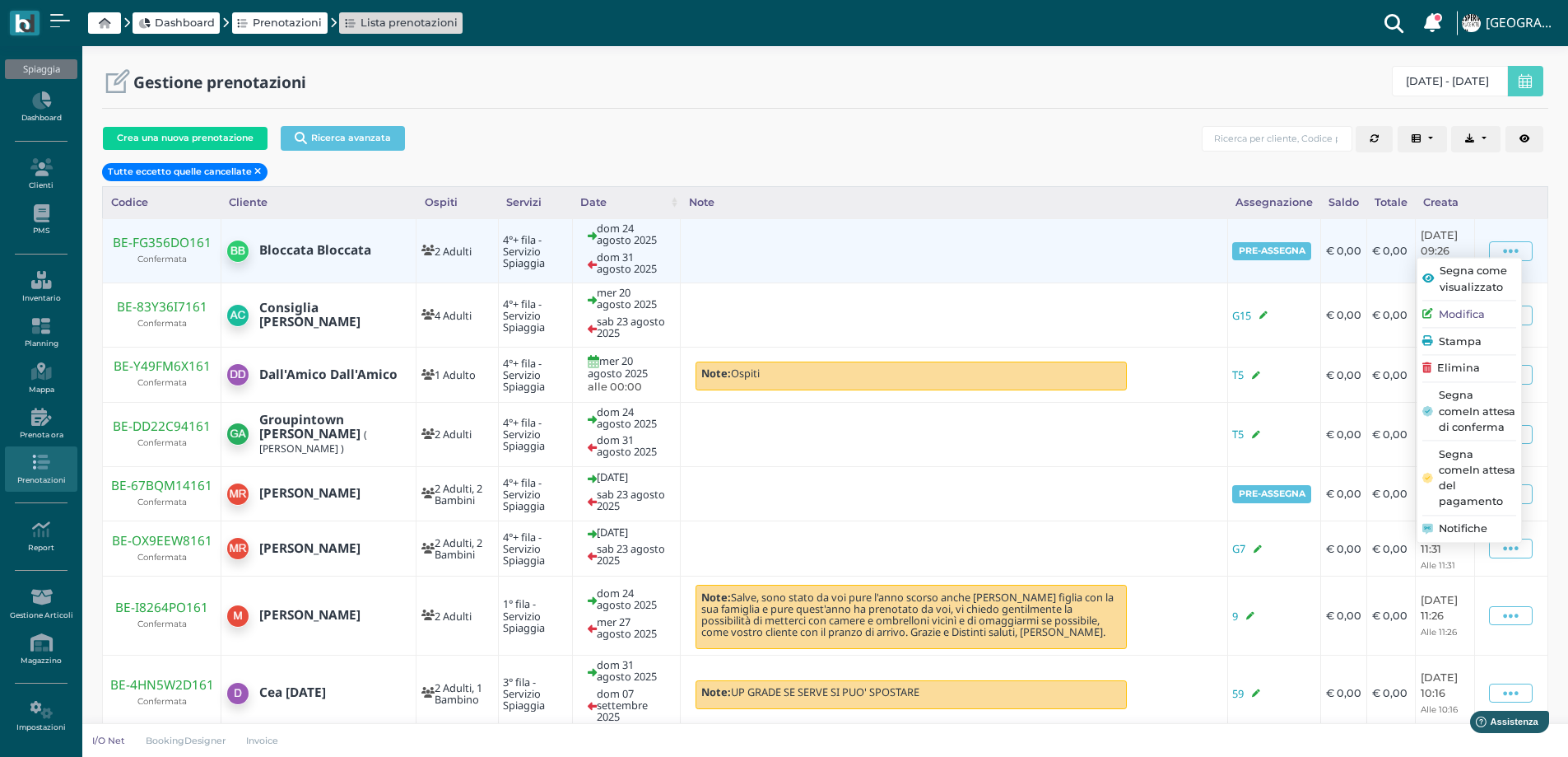
click at [1449, 373] on ul "Segna come visualizzato Modifica Stampa Elimina Segna come In attesa di conferm…" at bounding box center [1469, 400] width 105 height 286
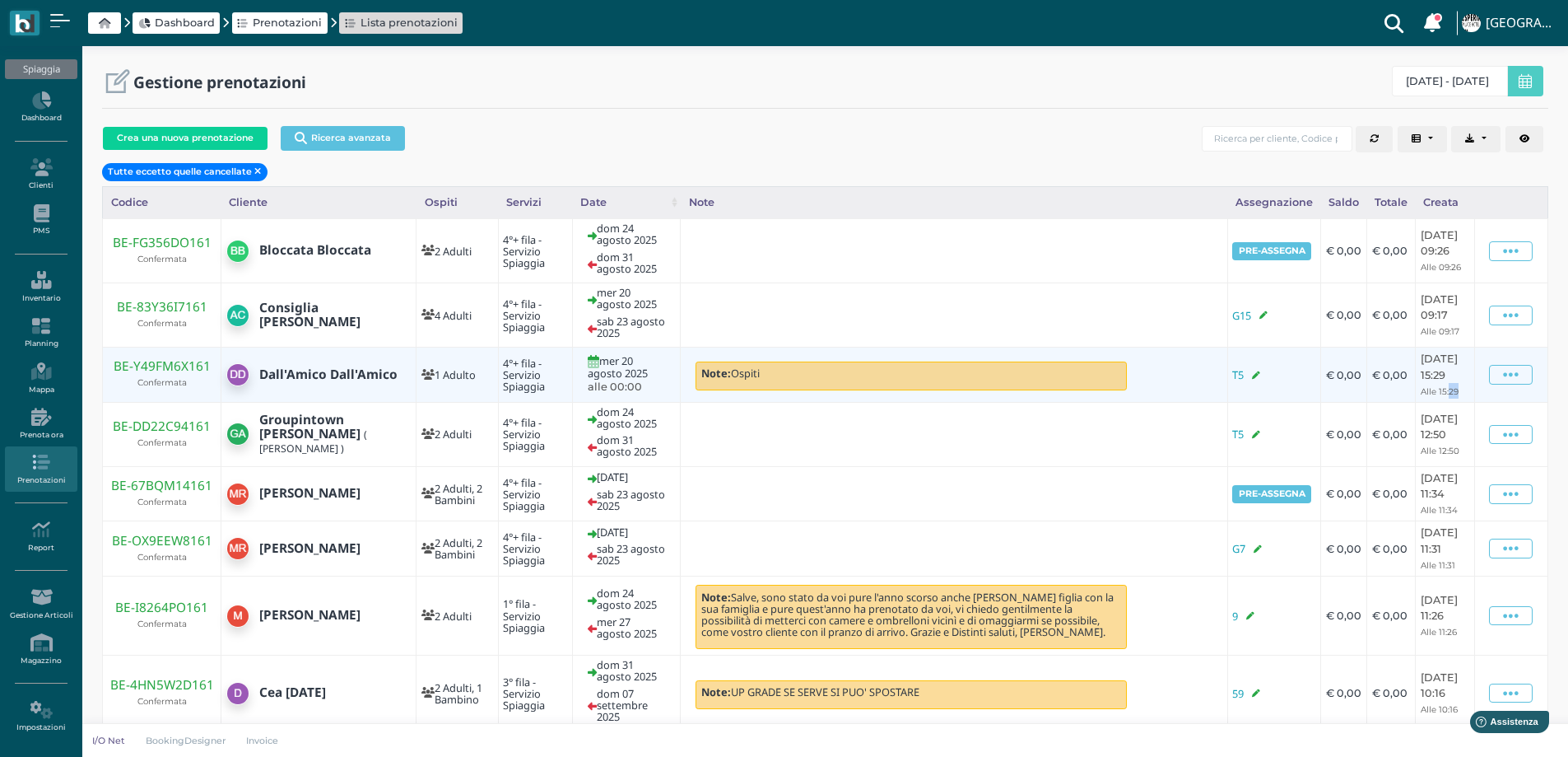
click at [1449, 386] on small "Alle 15:29" at bounding box center [1439, 392] width 38 height 11
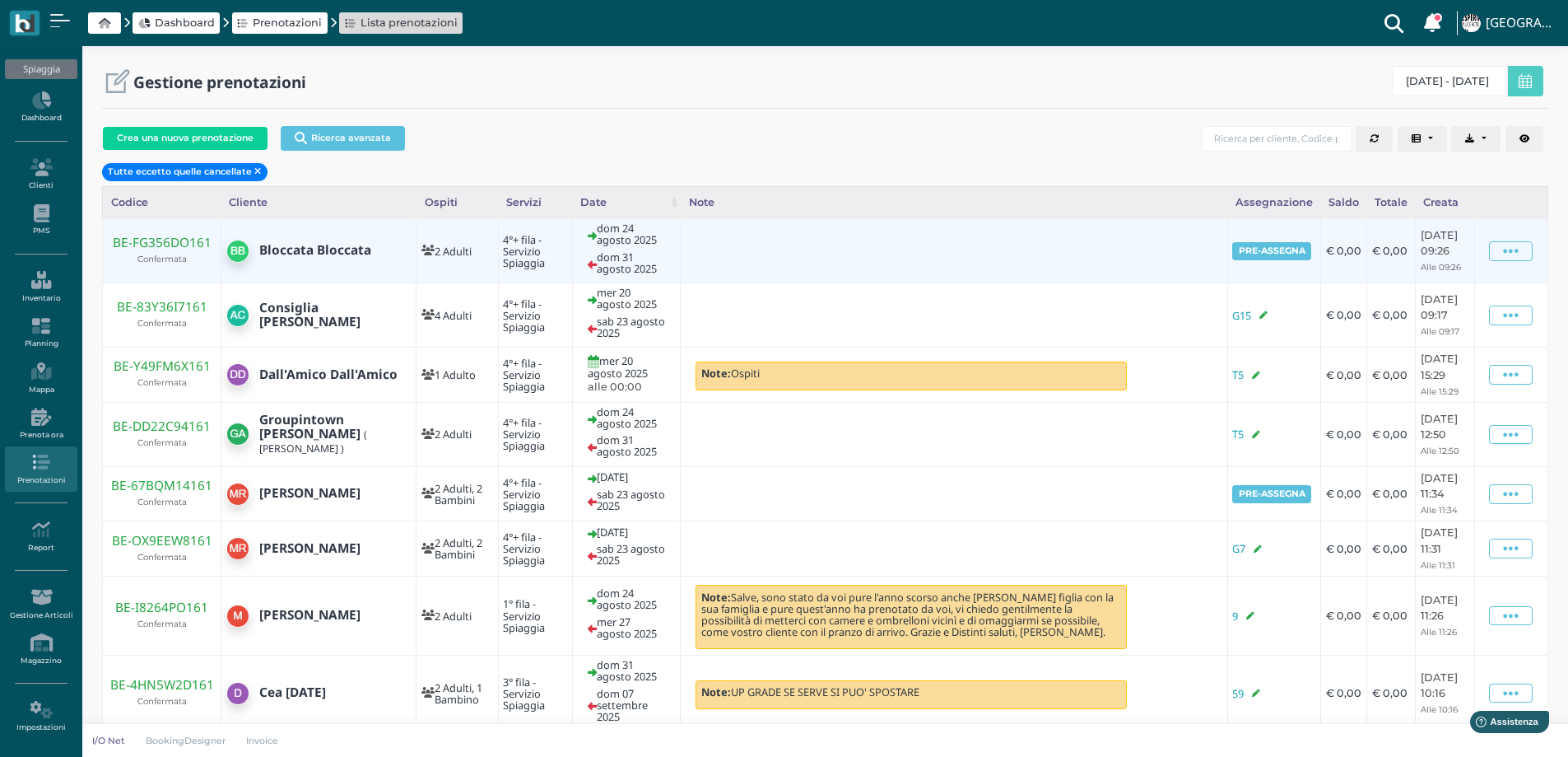
click at [993, 227] on td at bounding box center [953, 252] width 547 height 65
click at [1500, 245] on span at bounding box center [1510, 251] width 43 height 19
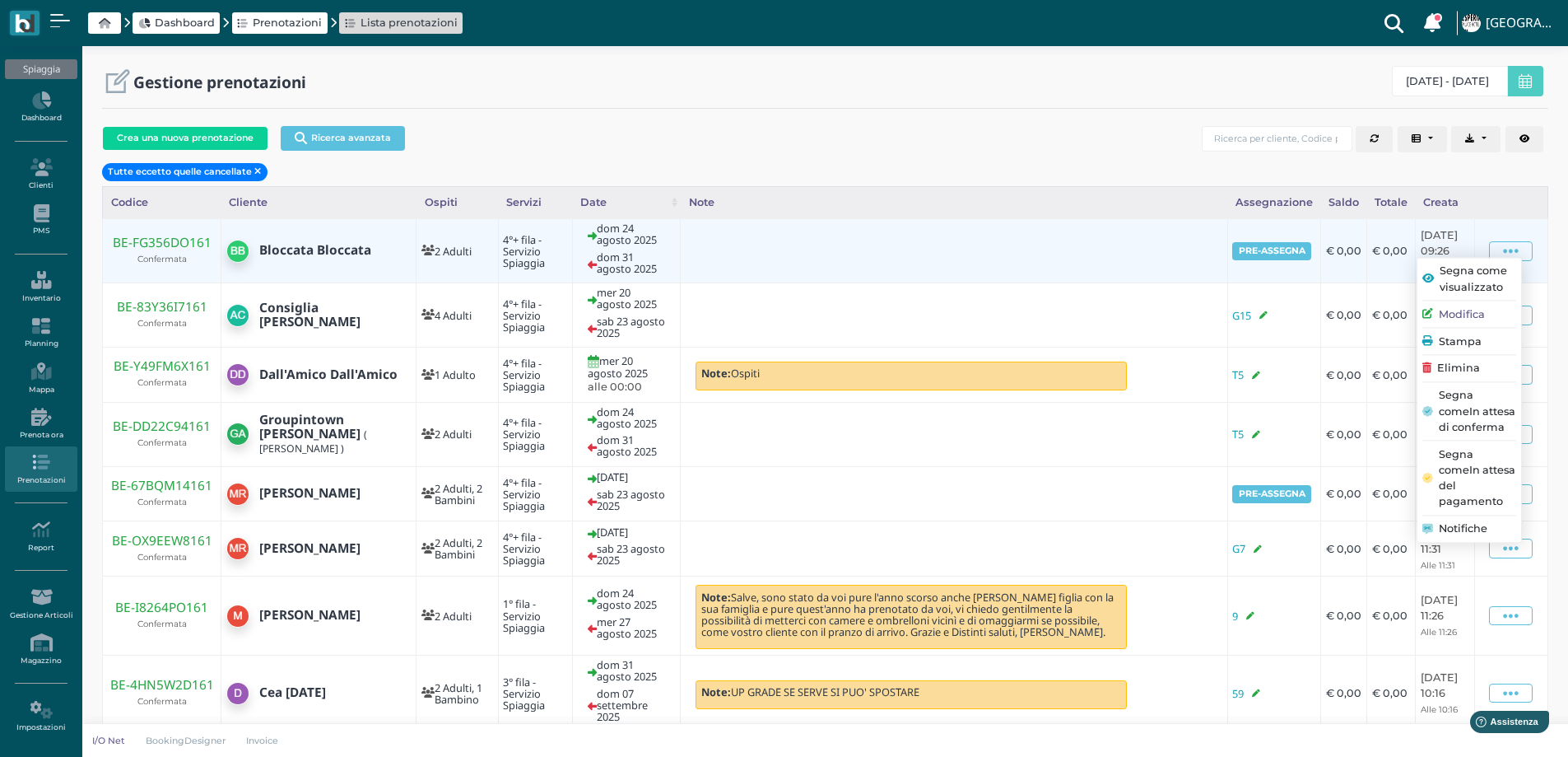
click at [1450, 361] on span "Elimina" at bounding box center [1458, 368] width 42 height 16
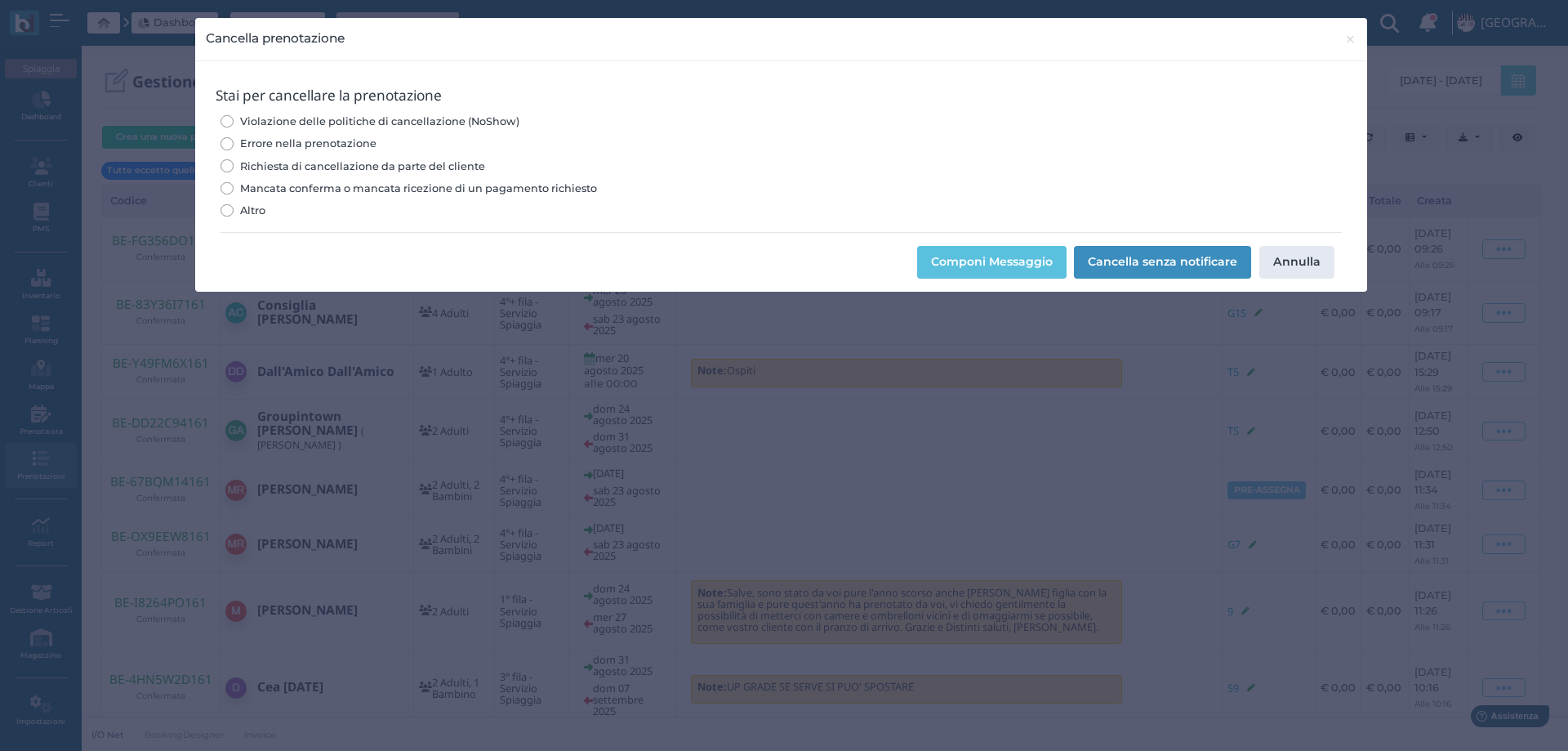
click at [281, 145] on span "Errore nella prenotazione" at bounding box center [308, 143] width 136 height 16
click at [232, 145] on input "Errore nella prenotazione" at bounding box center [226, 143] width 12 height 12
radio input "true"
click at [1168, 267] on button "Cancella senza notificare" at bounding box center [1163, 263] width 177 height 33
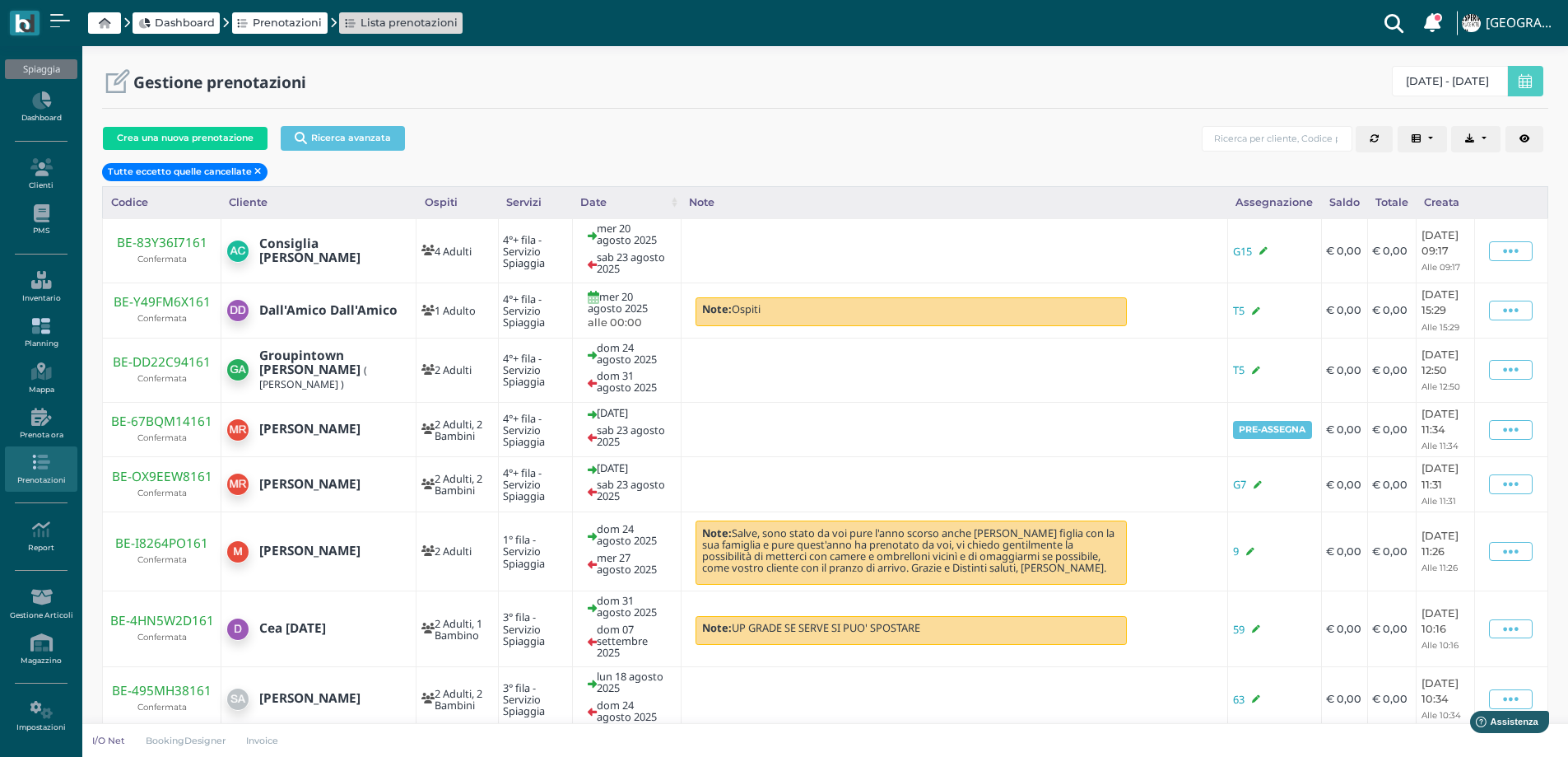
click at [40, 330] on icon at bounding box center [41, 326] width 72 height 18
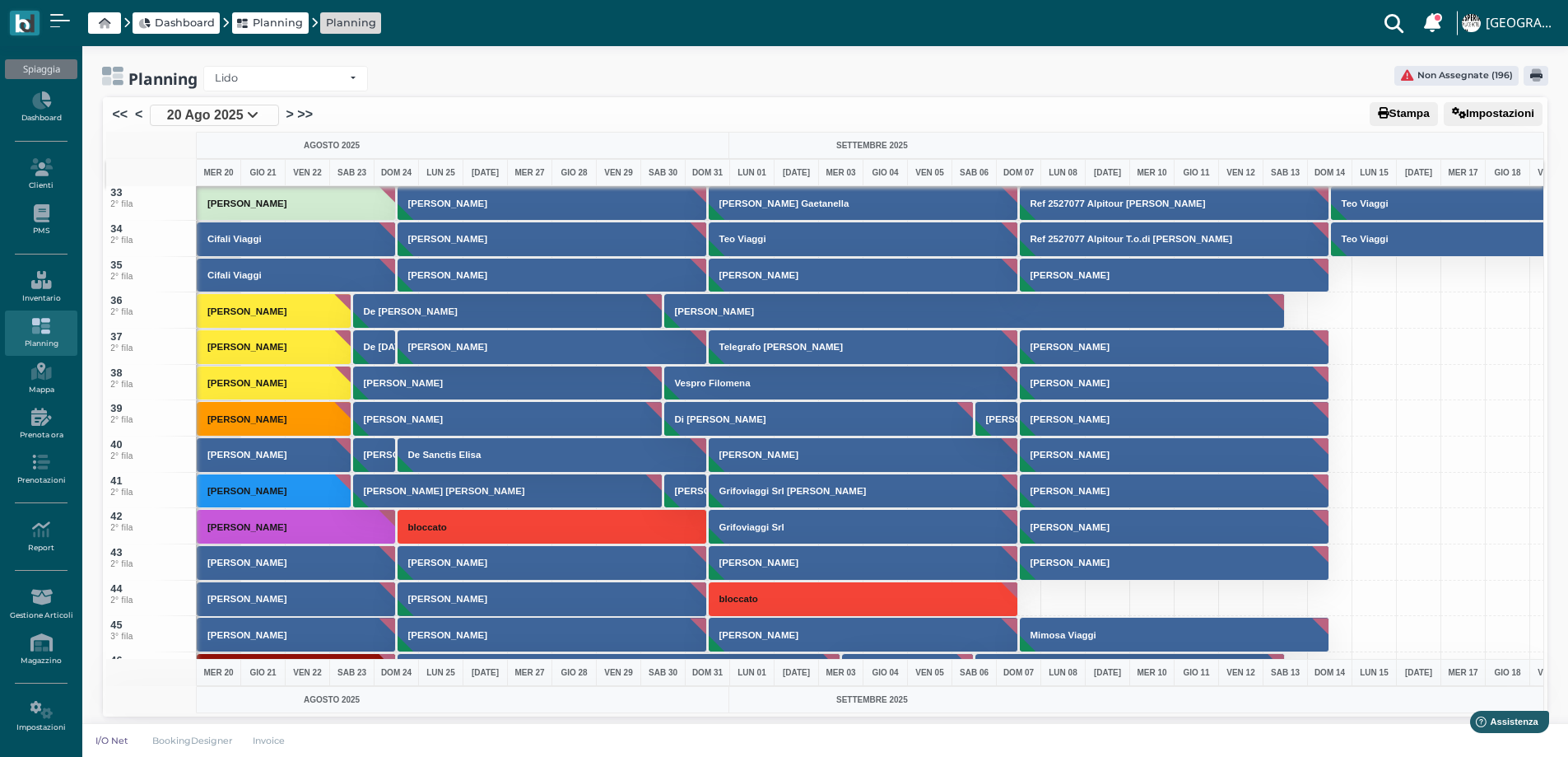
scroll to position [1070, 0]
